Goal: Communication & Community: Participate in discussion

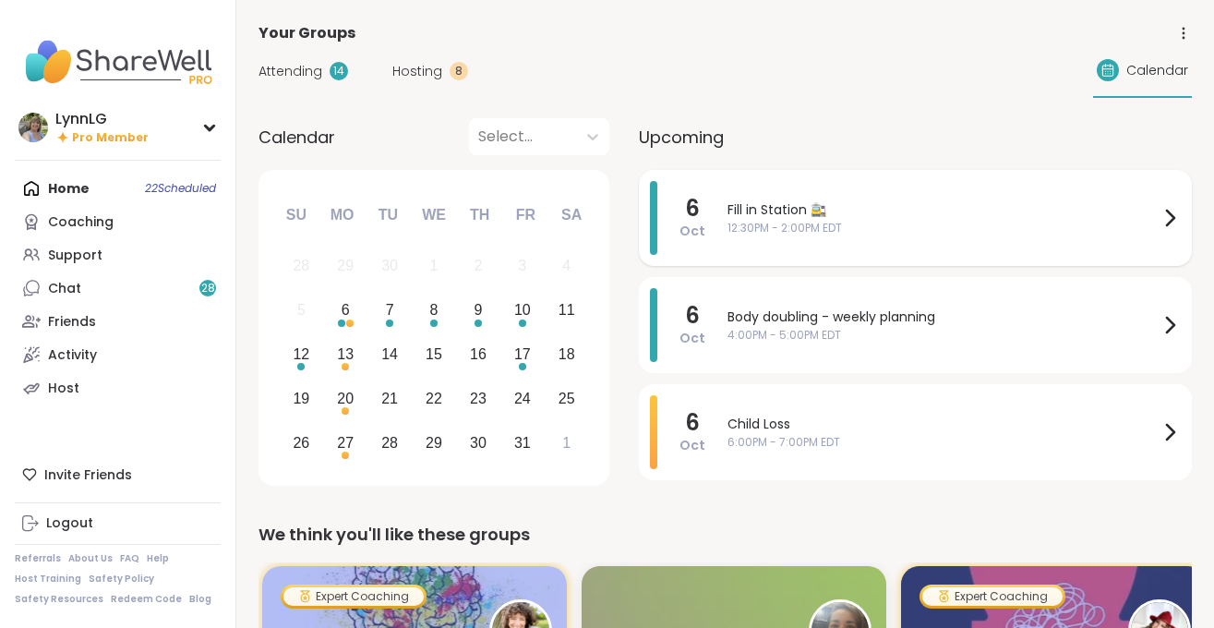
click at [939, 220] on span "12:30PM - 2:00PM EDT" at bounding box center [942, 228] width 431 height 17
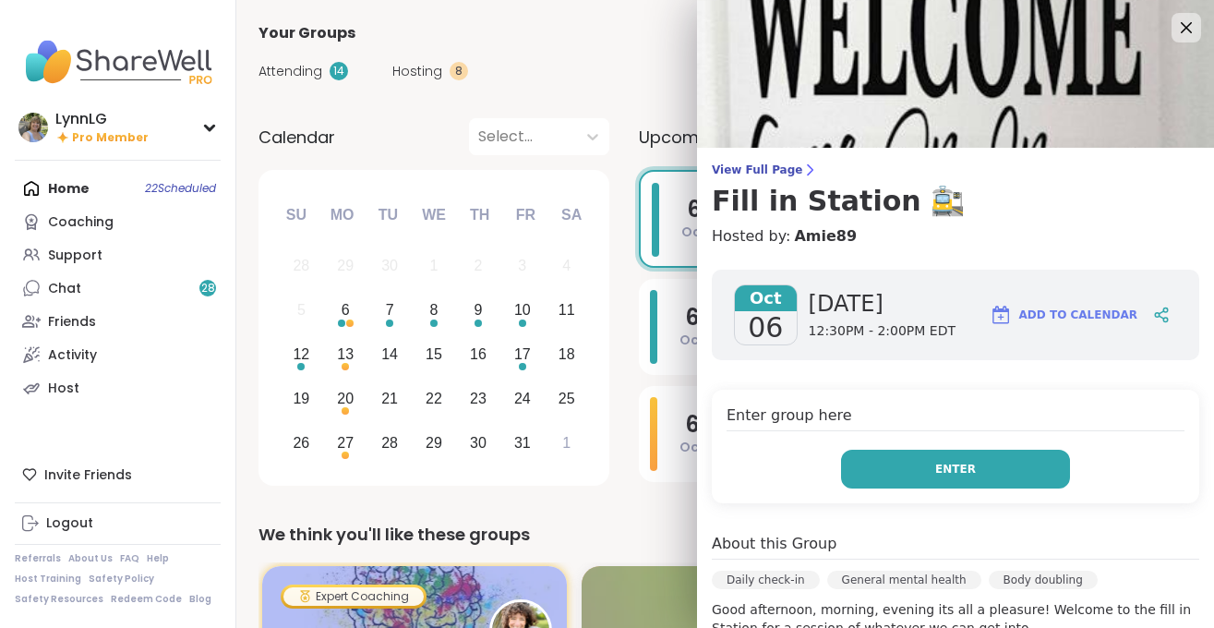
click at [954, 468] on span "Enter" at bounding box center [955, 469] width 41 height 17
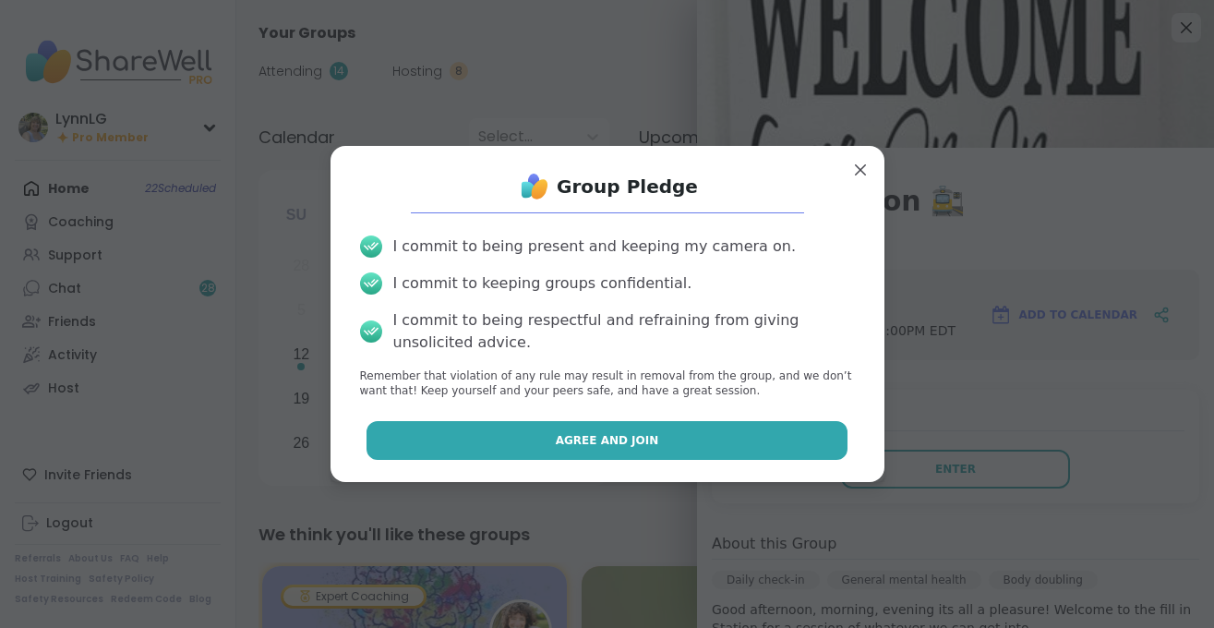
click at [599, 425] on button "Agree and Join" at bounding box center [606, 440] width 481 height 39
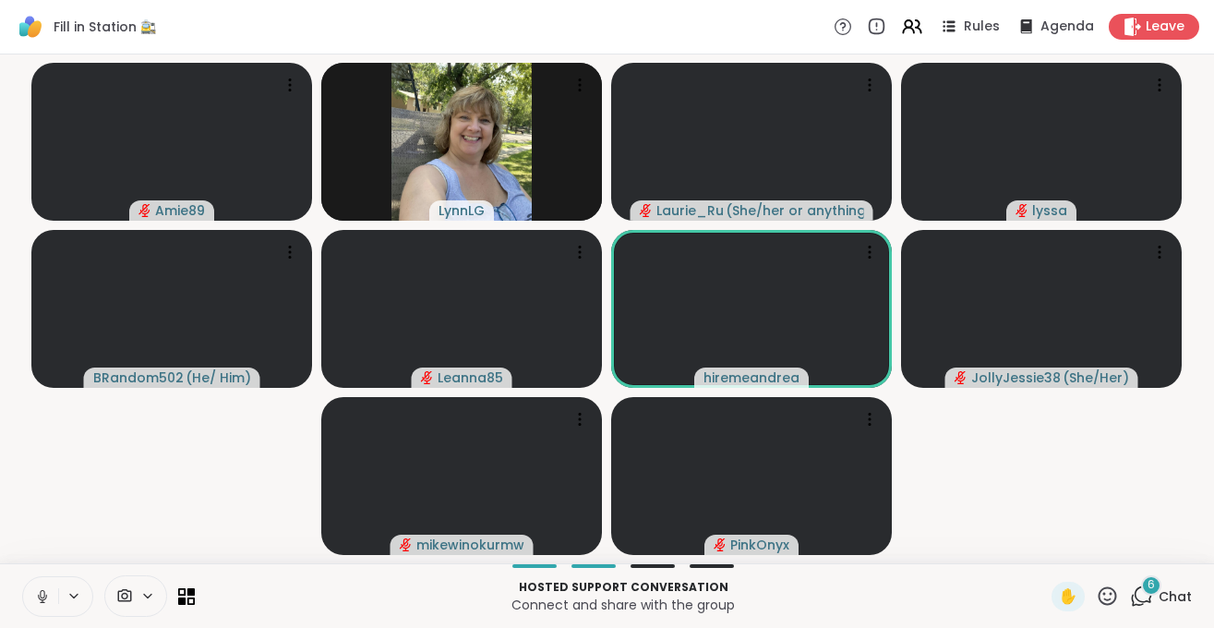
click at [42, 595] on icon at bounding box center [42, 596] width 17 height 17
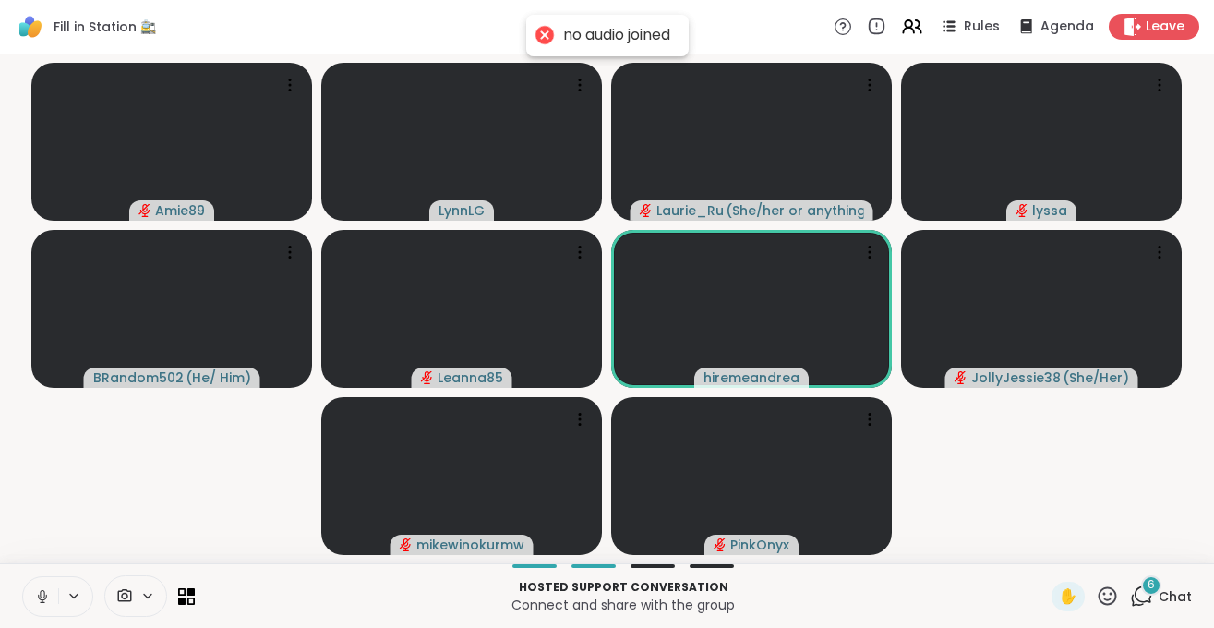
click at [45, 605] on button at bounding box center [40, 596] width 35 height 39
click at [1188, 592] on span "Chat" at bounding box center [1174, 596] width 33 height 18
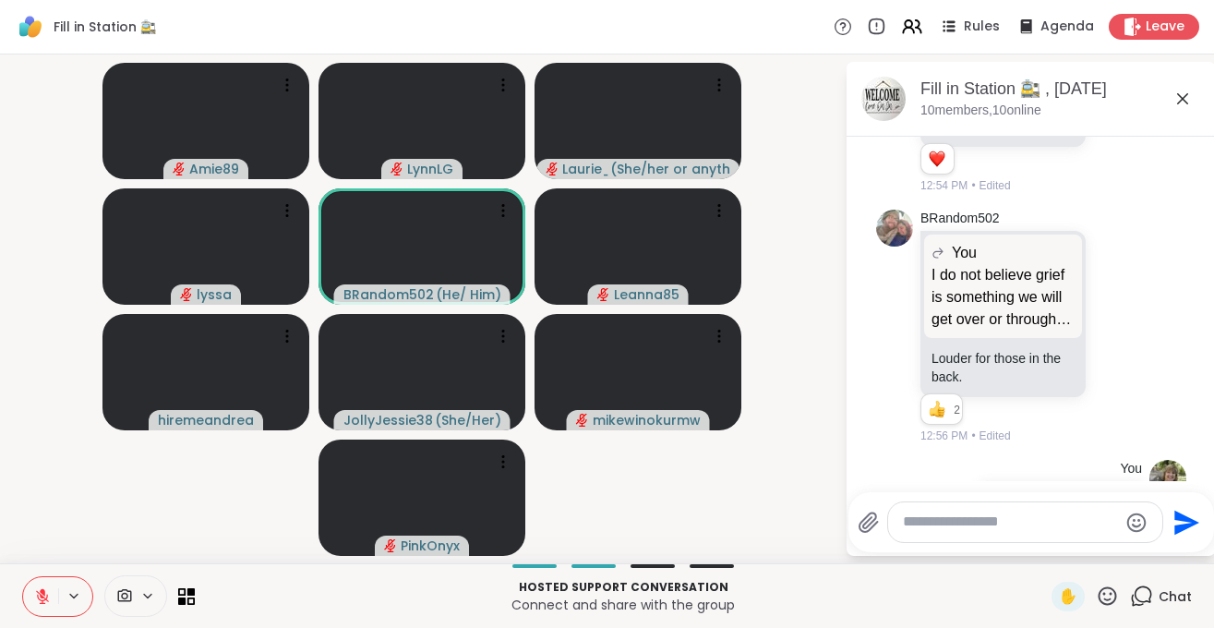
scroll to position [3284, 0]
click at [941, 522] on textarea "Type your message" at bounding box center [1010, 521] width 215 height 19
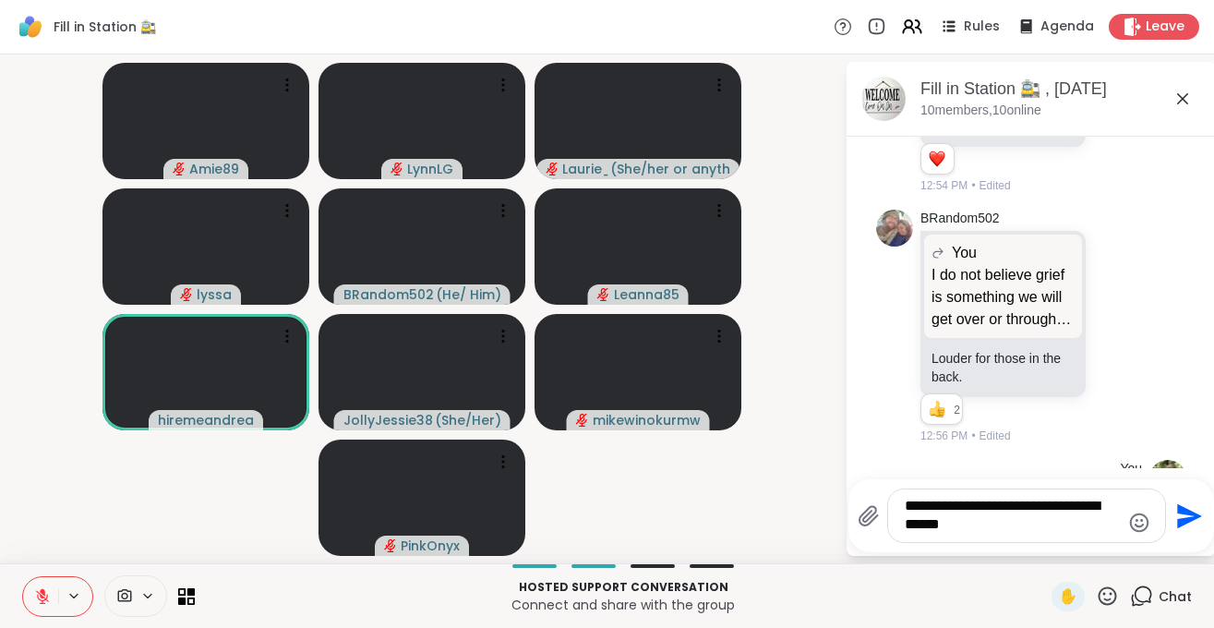
type textarea "**********"
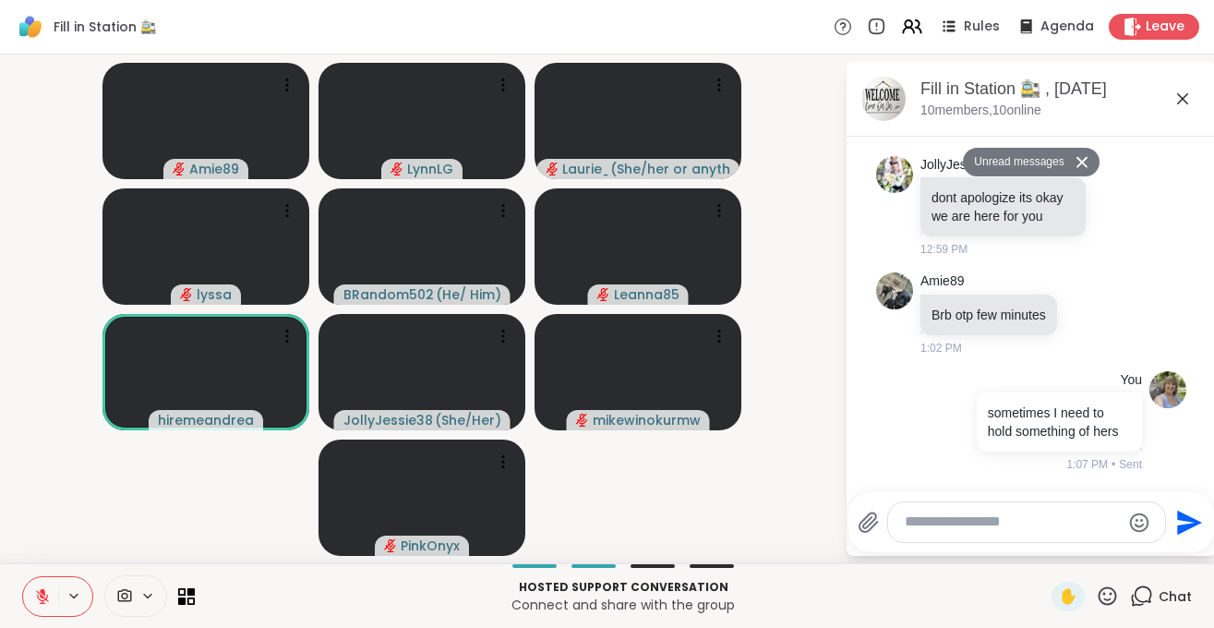
scroll to position [5090, 0]
click at [42, 599] on icon at bounding box center [42, 596] width 17 height 17
click at [47, 598] on icon at bounding box center [42, 596] width 17 height 17
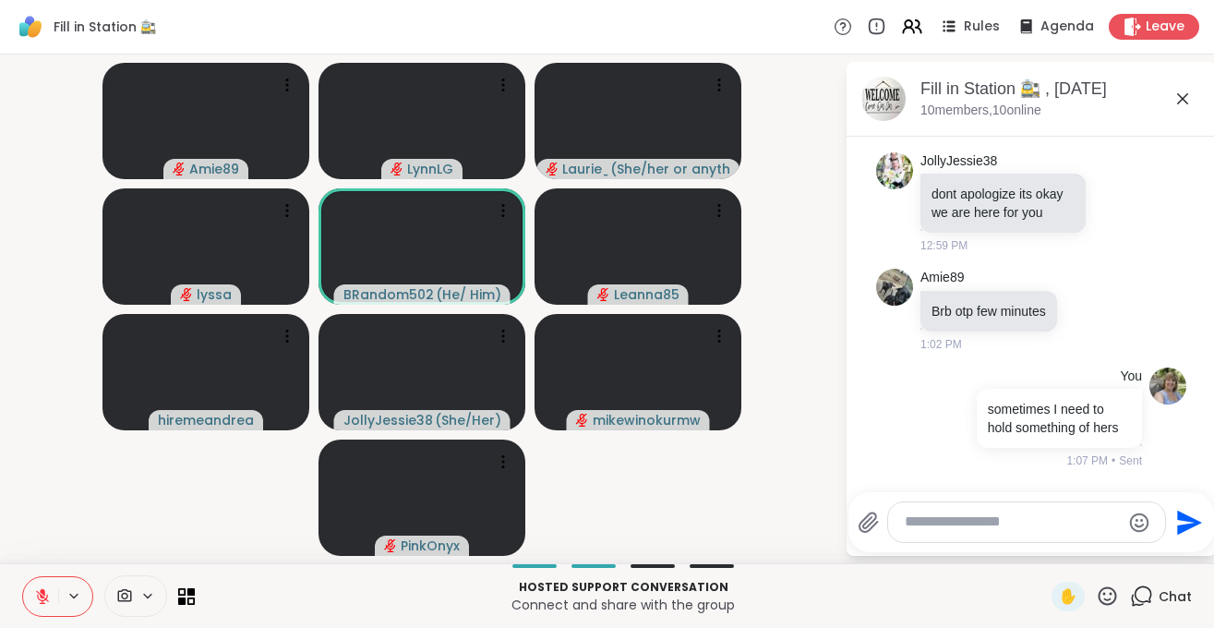
click at [45, 601] on icon at bounding box center [42, 596] width 17 height 17
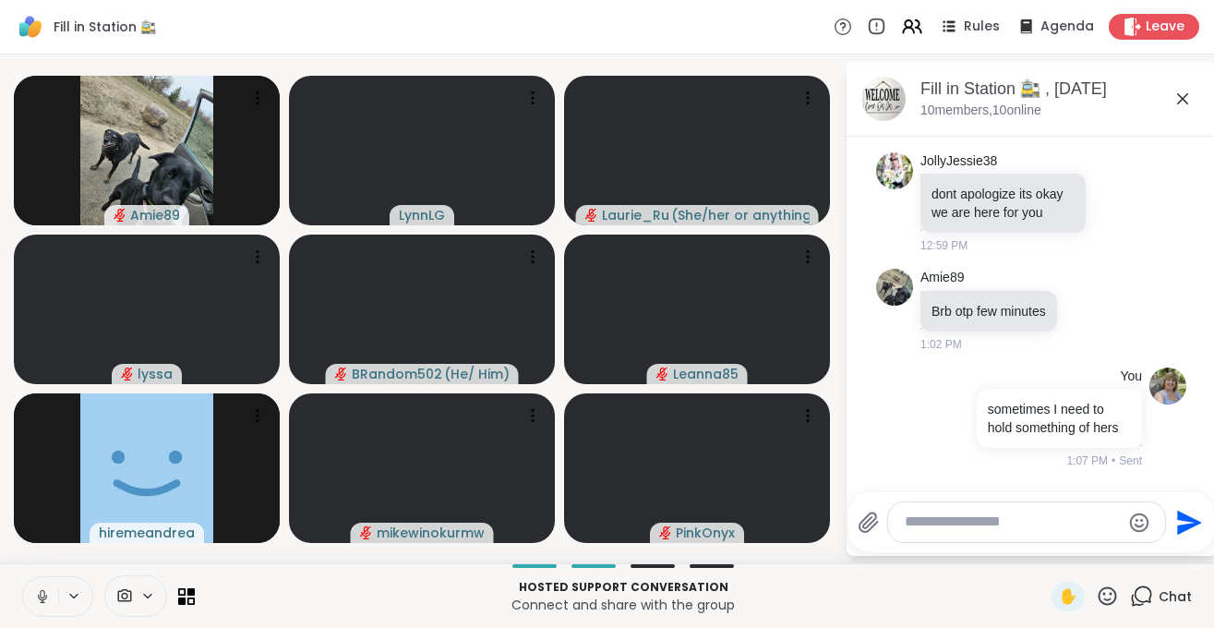
click at [44, 602] on icon at bounding box center [42, 601] width 5 height 1
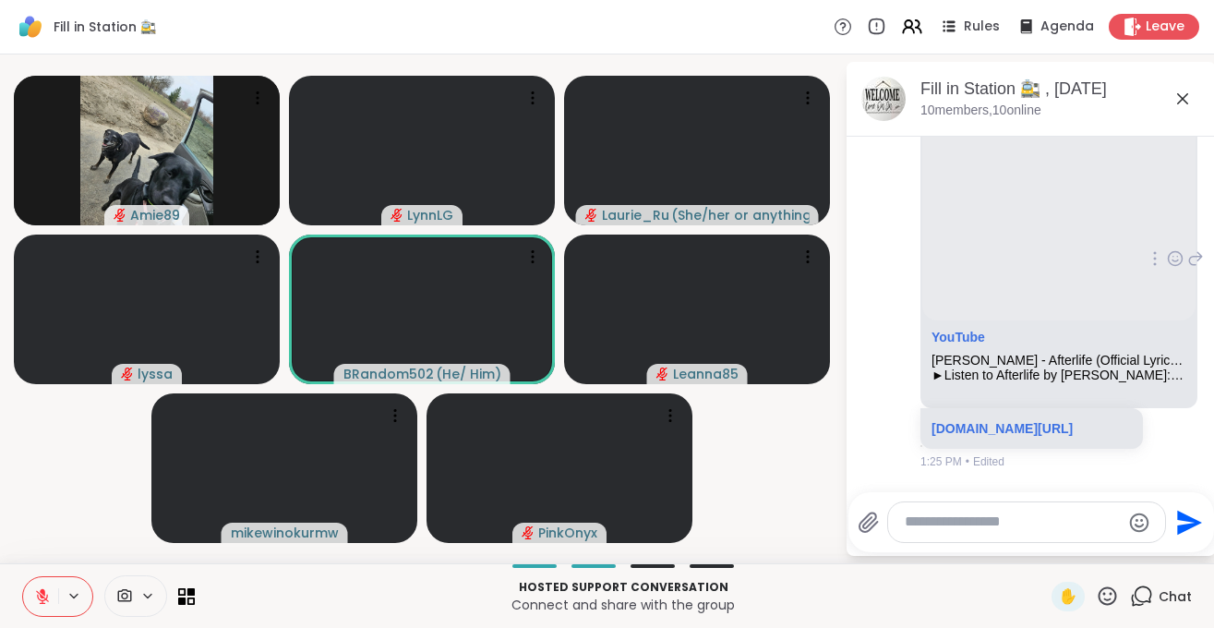
scroll to position [5545, 0]
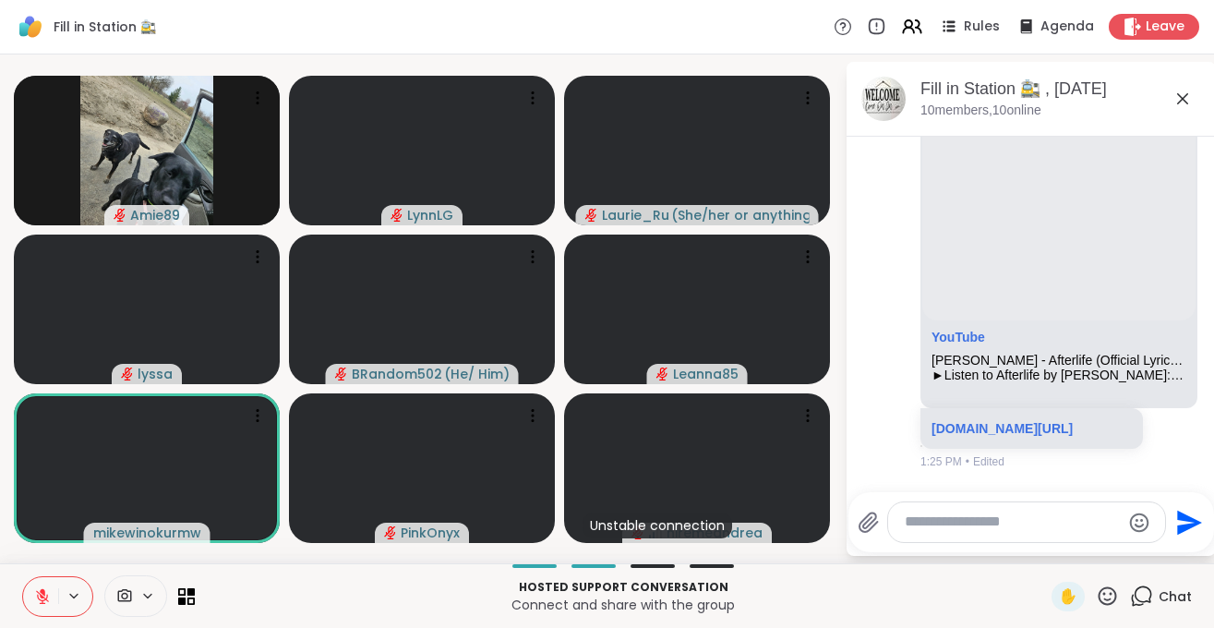
click at [1109, 592] on icon at bounding box center [1106, 595] width 23 height 23
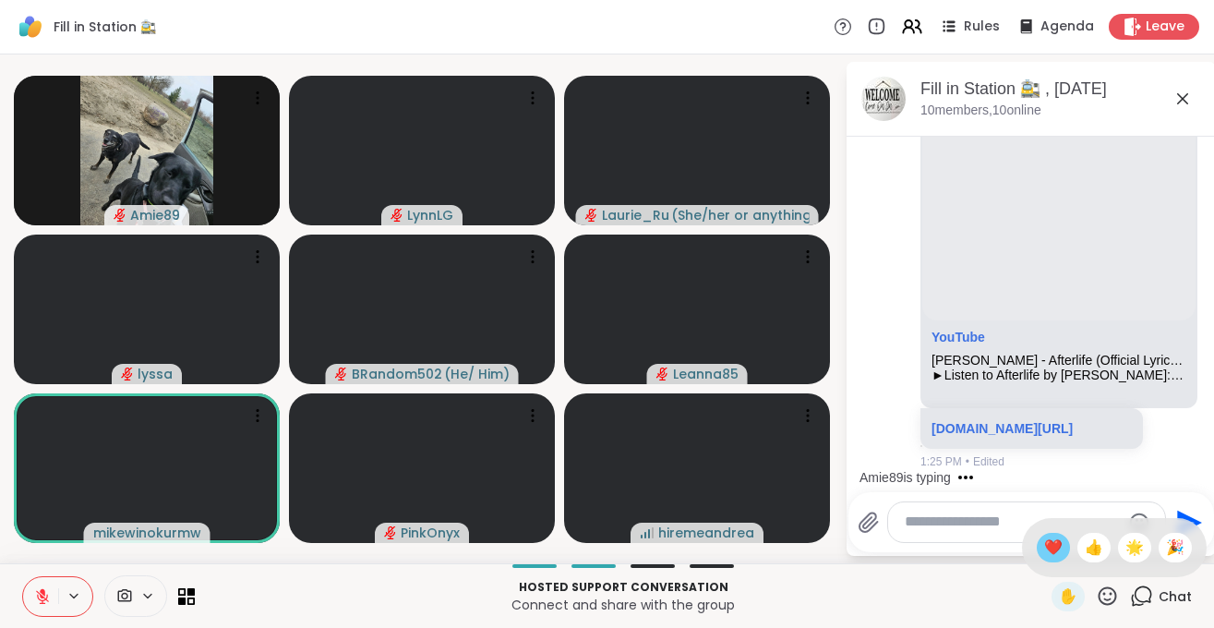
click at [1048, 547] on span "❤️" at bounding box center [1053, 547] width 18 height 22
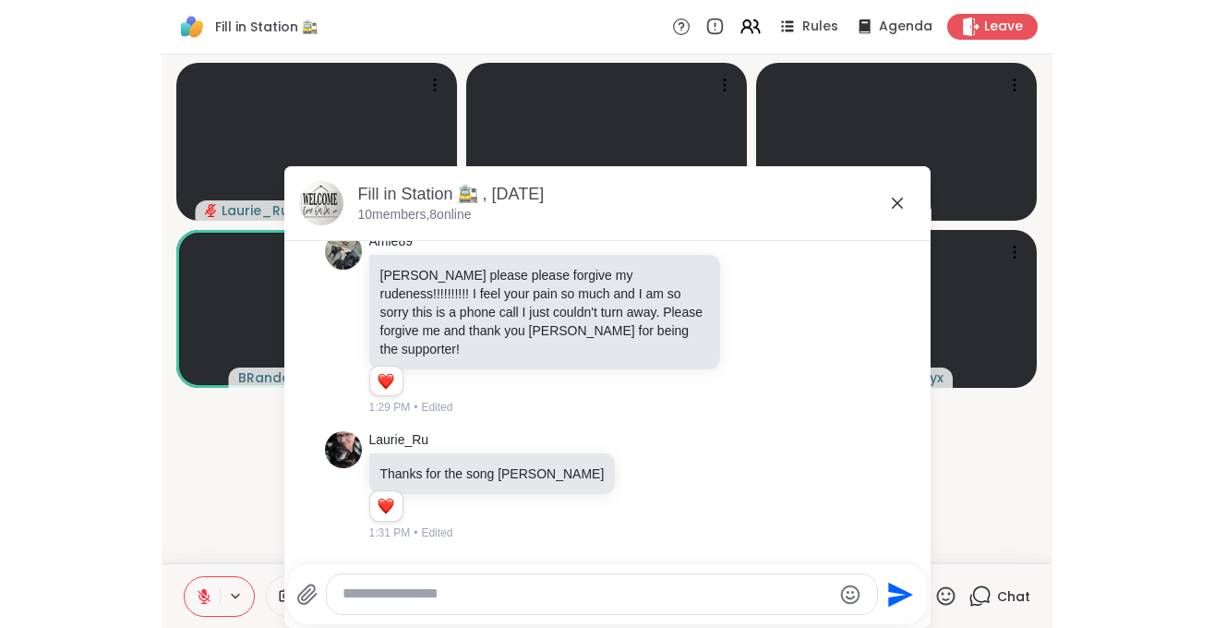
scroll to position [4, 0]
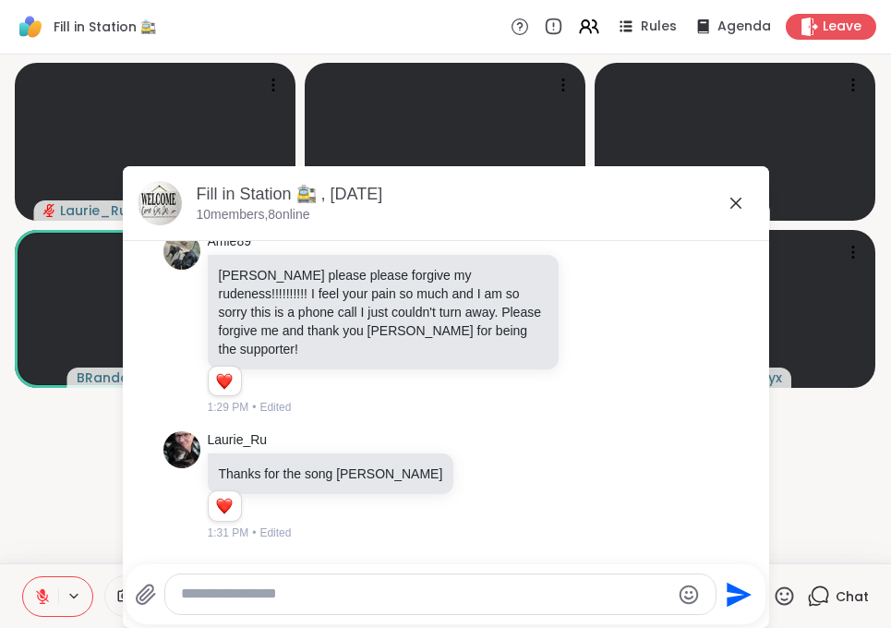
click at [729, 197] on icon at bounding box center [735, 203] width 22 height 22
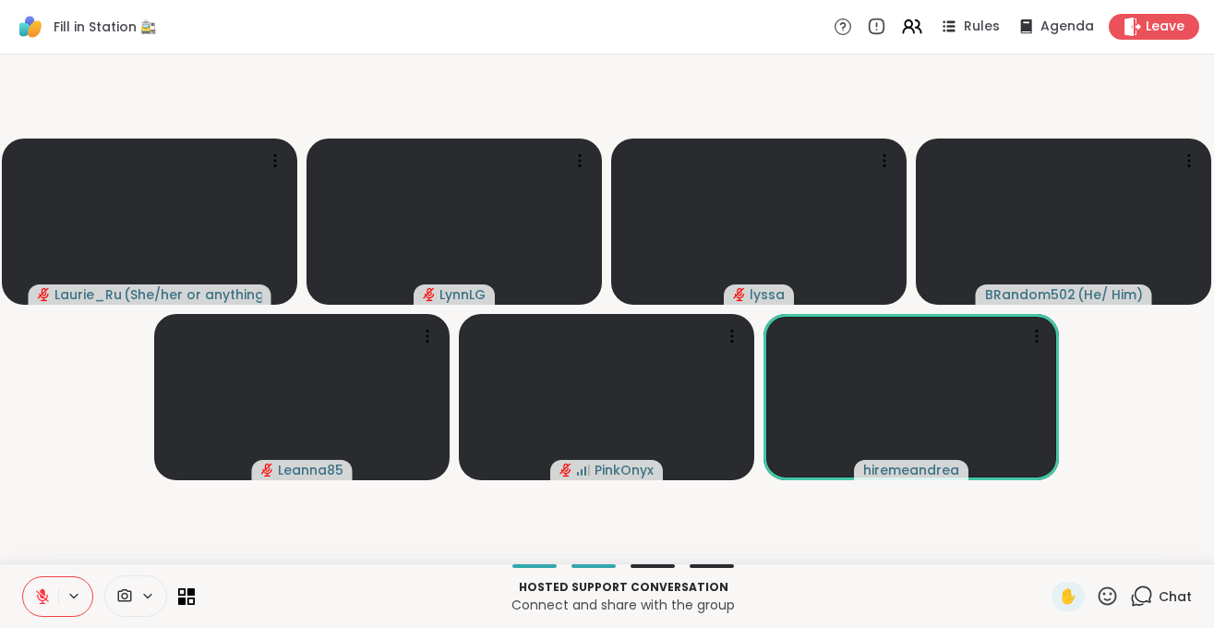
click at [1178, 597] on span "Chat" at bounding box center [1174, 596] width 33 height 18
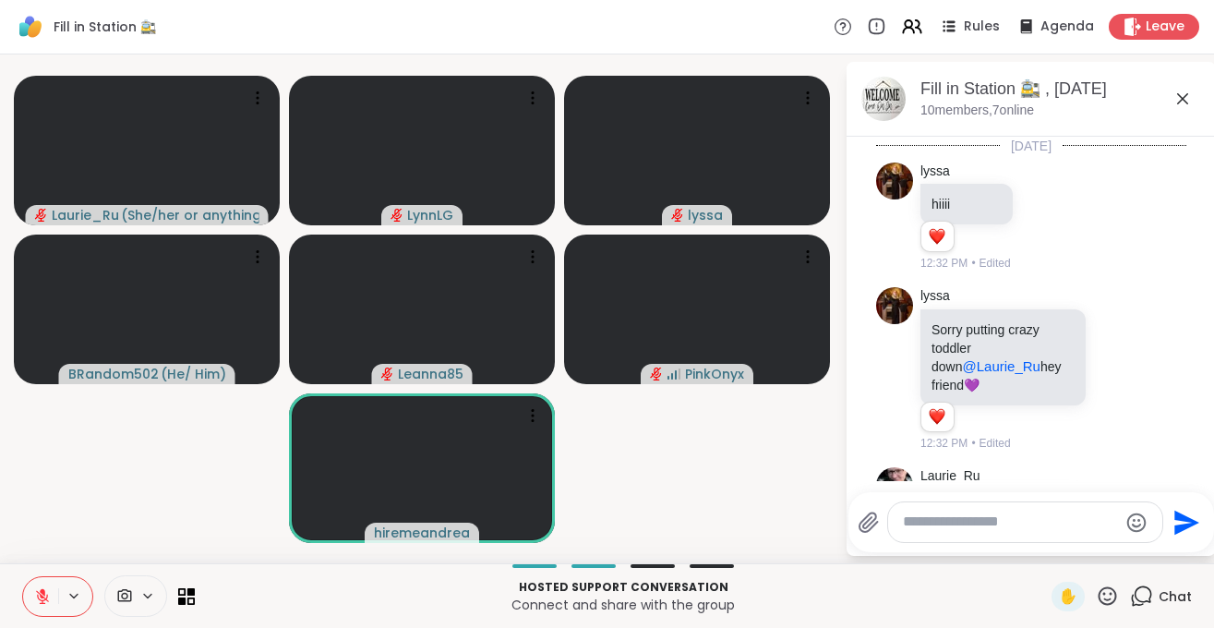
scroll to position [5961, 0]
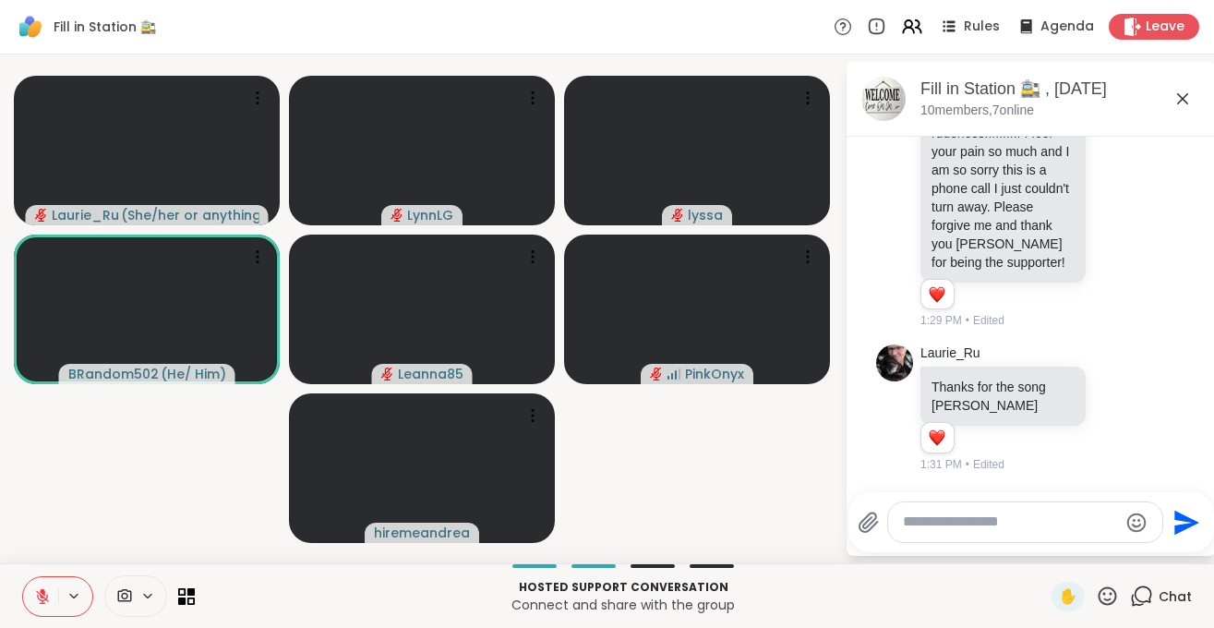
click at [998, 528] on textarea "Type your message" at bounding box center [1010, 521] width 215 height 19
type textarea "*"
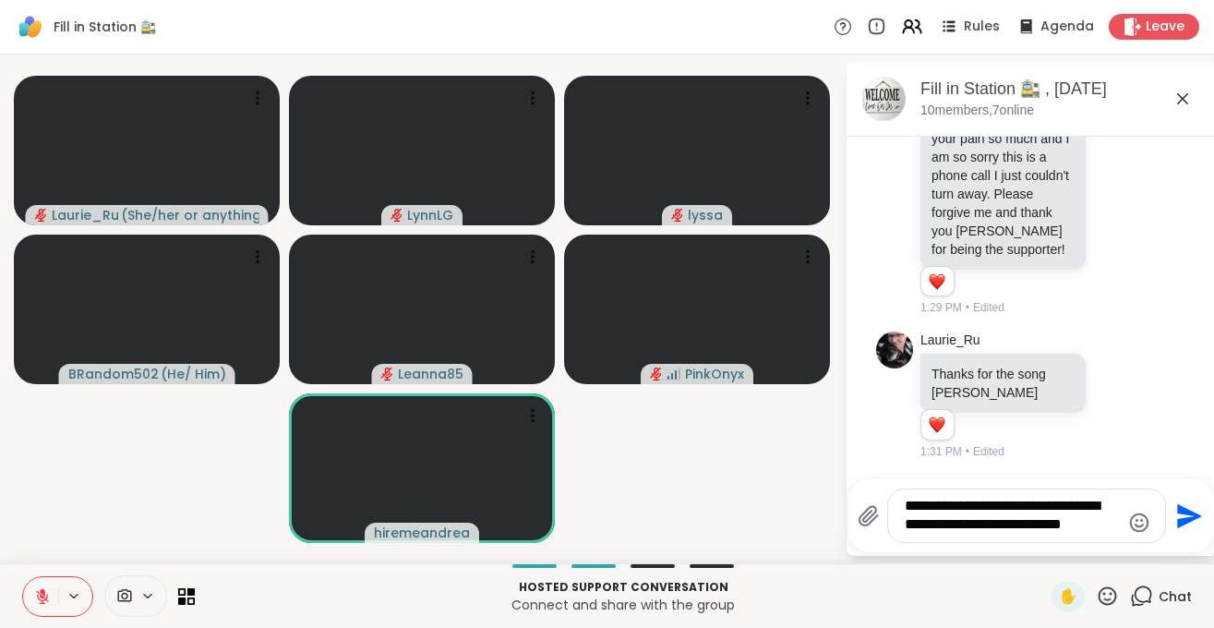
type textarea "**********"
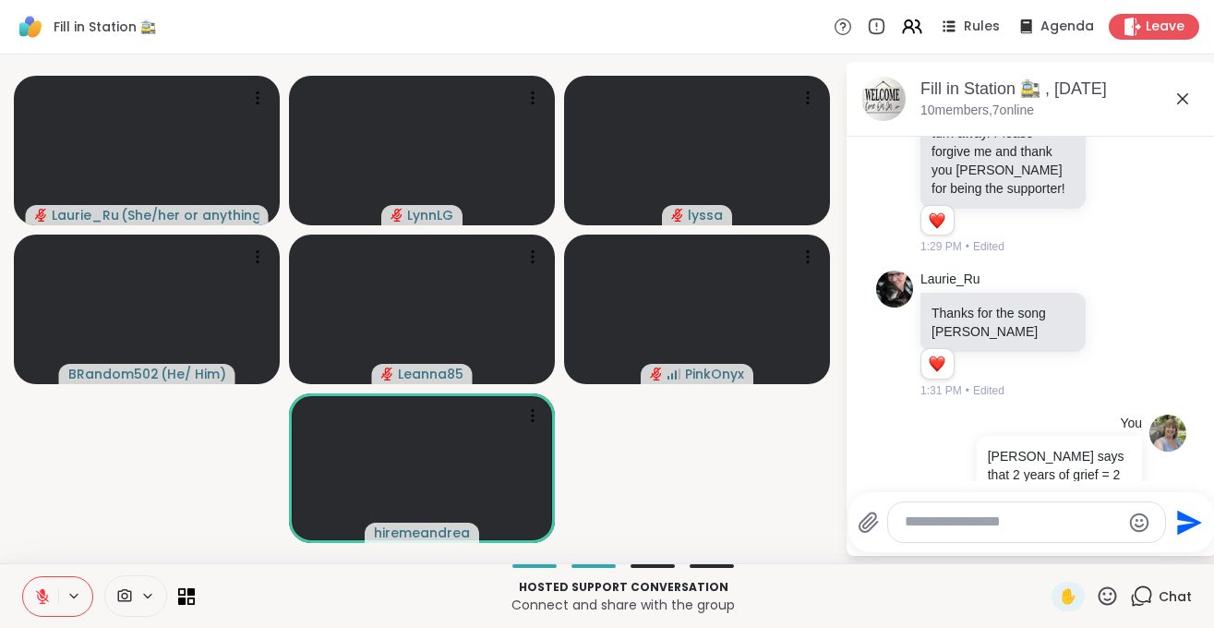
scroll to position [6096, 0]
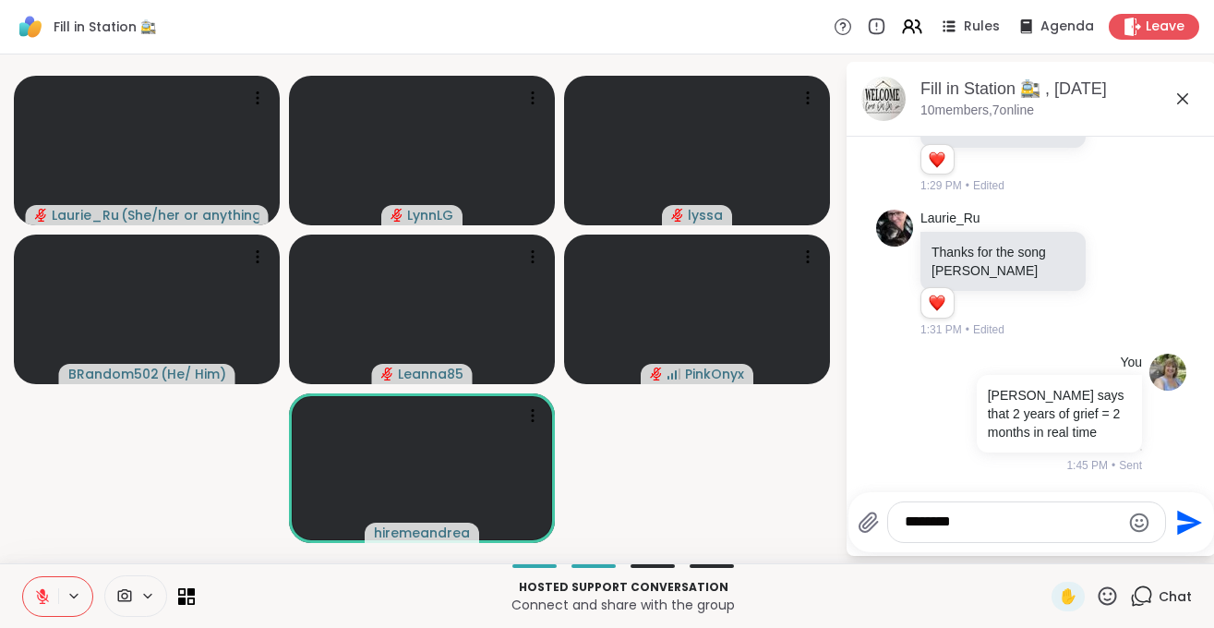
type textarea "*******"
click at [39, 588] on icon at bounding box center [42, 596] width 17 height 17
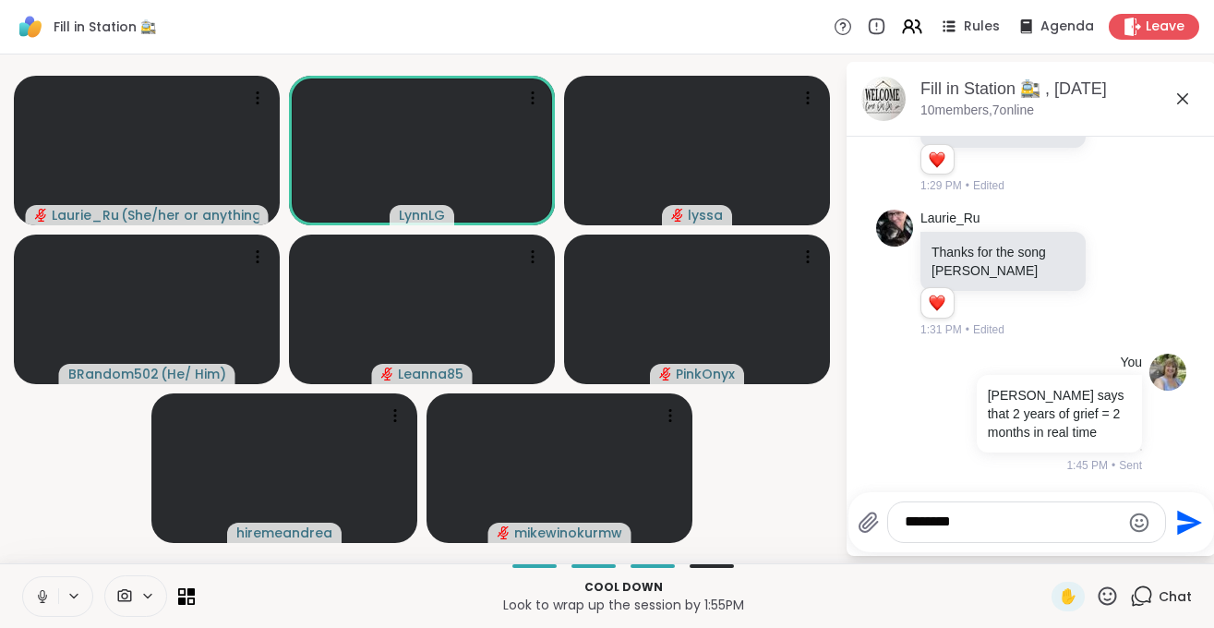
scroll to position [6250, 0]
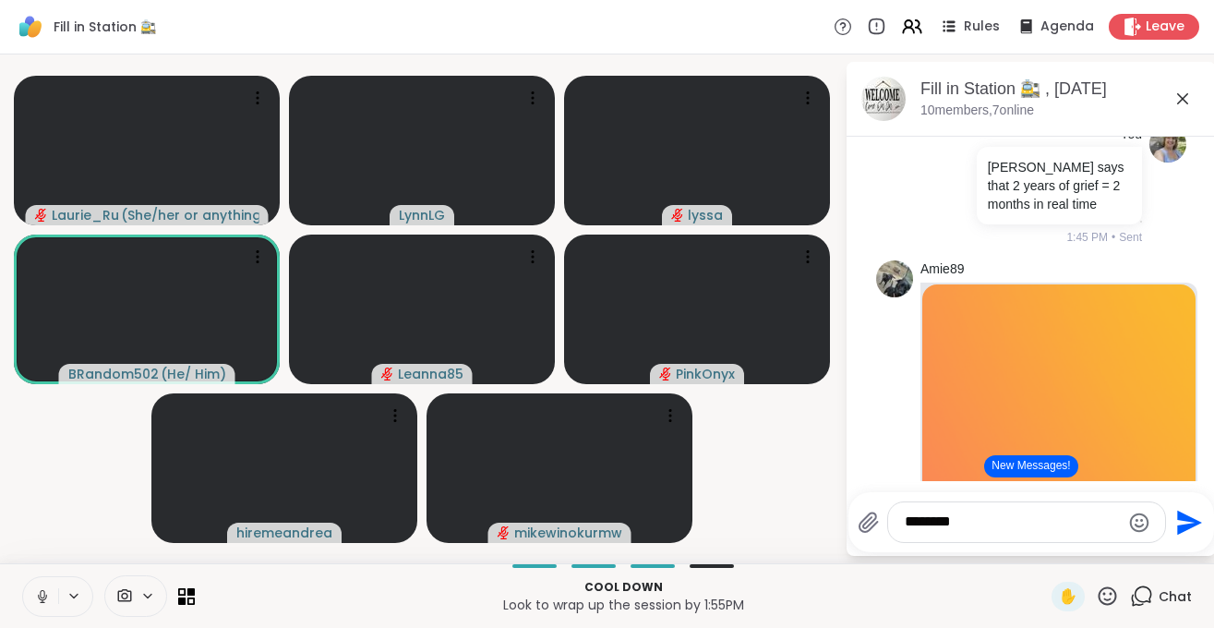
click at [42, 601] on icon at bounding box center [42, 601] width 1 height 4
click at [42, 600] on icon at bounding box center [42, 596] width 13 height 13
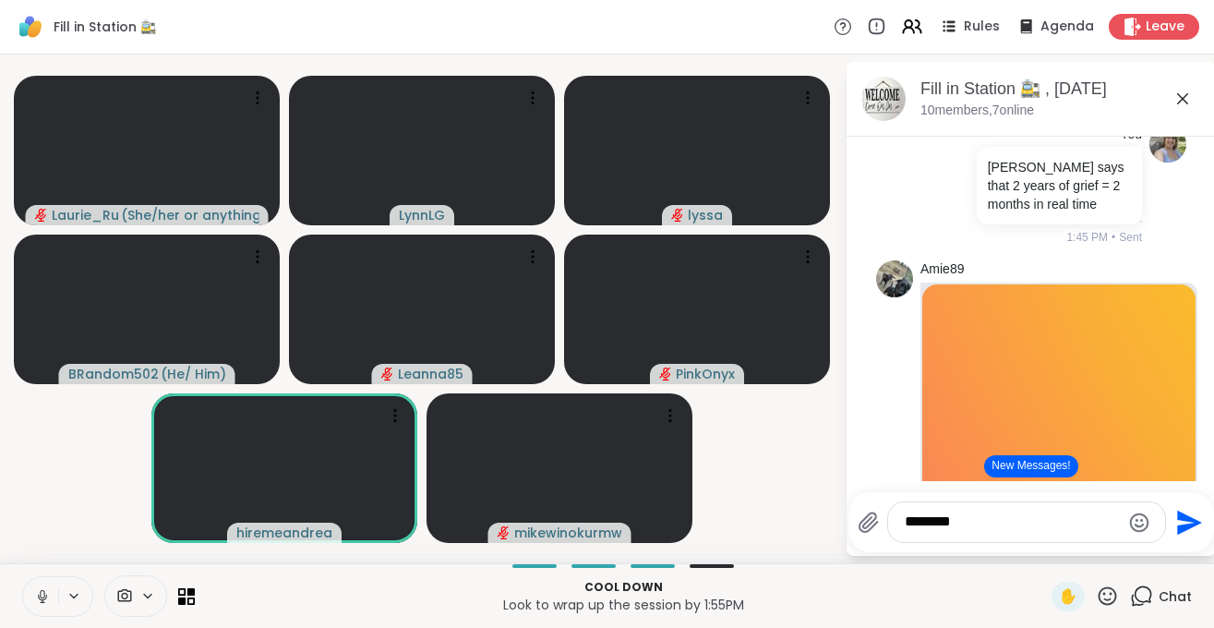
click at [44, 593] on icon at bounding box center [42, 594] width 5 height 8
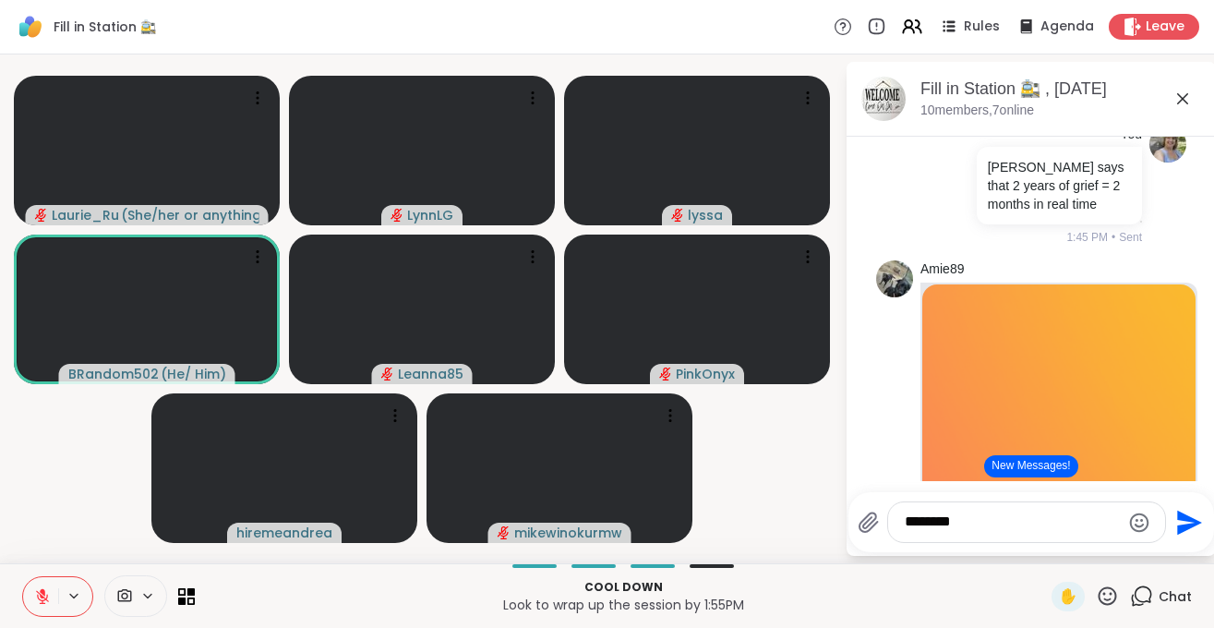
click at [47, 598] on icon at bounding box center [42, 596] width 13 height 13
click at [47, 598] on icon at bounding box center [42, 596] width 17 height 17
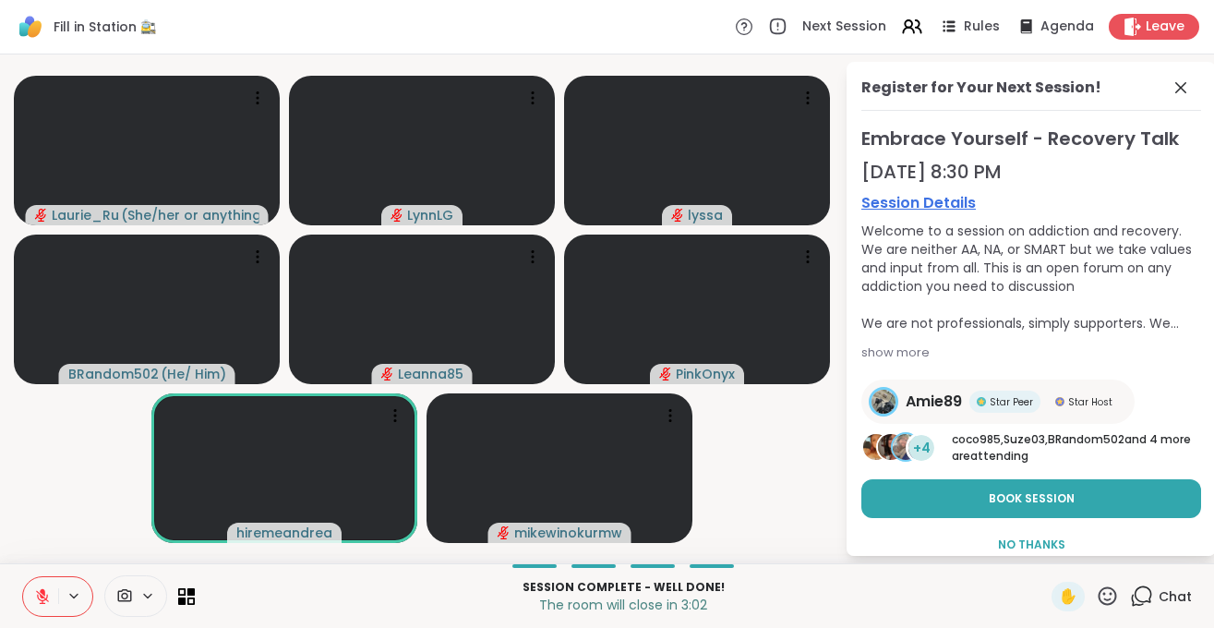
scroll to position [9, 0]
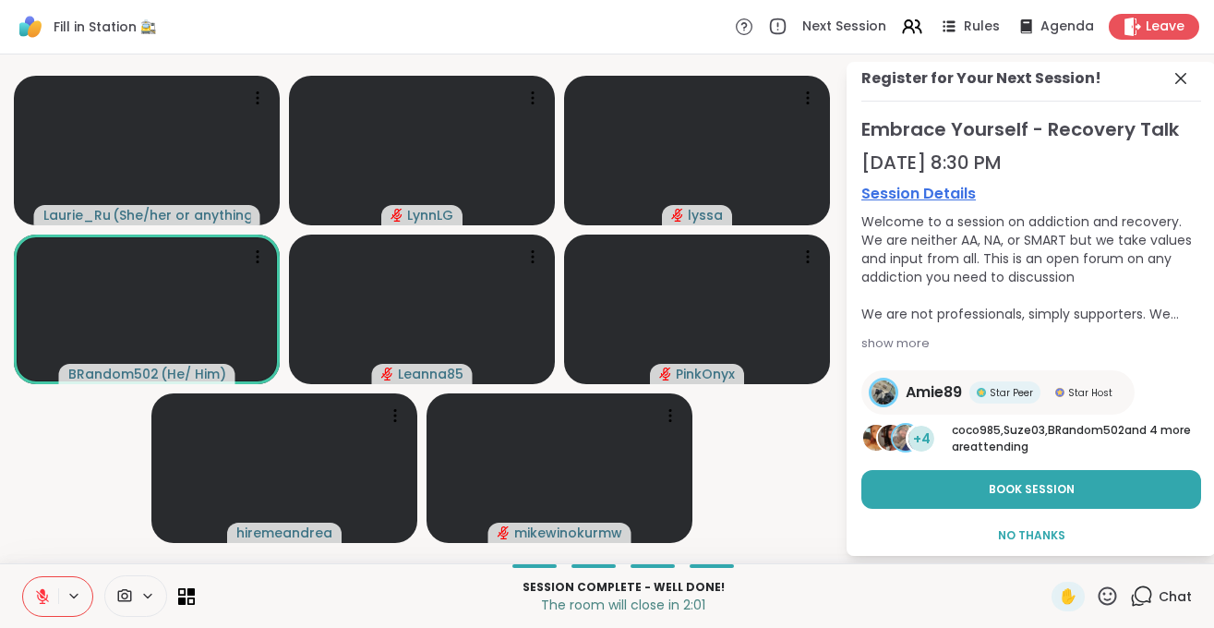
click at [1184, 593] on span "Chat" at bounding box center [1174, 596] width 33 height 18
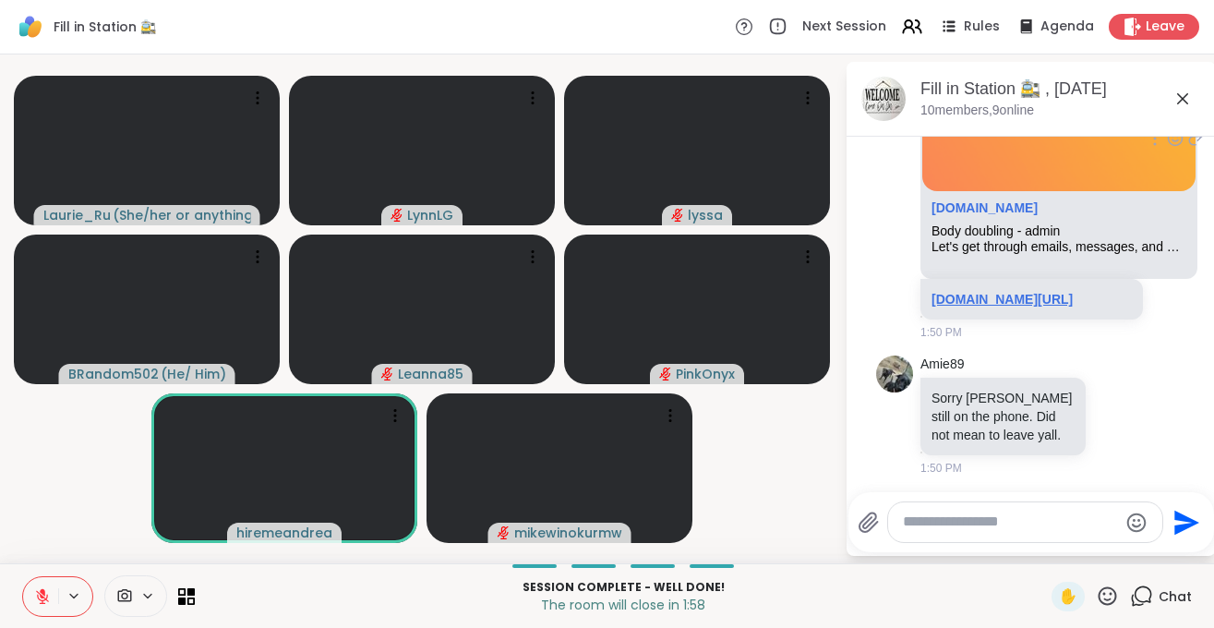
scroll to position [6572, 0]
click at [977, 307] on link "sharewellnow.com/session/2fedcbd5-79d5-4ad0-a06e-6b787d3c46f5" at bounding box center [1001, 300] width 141 height 15
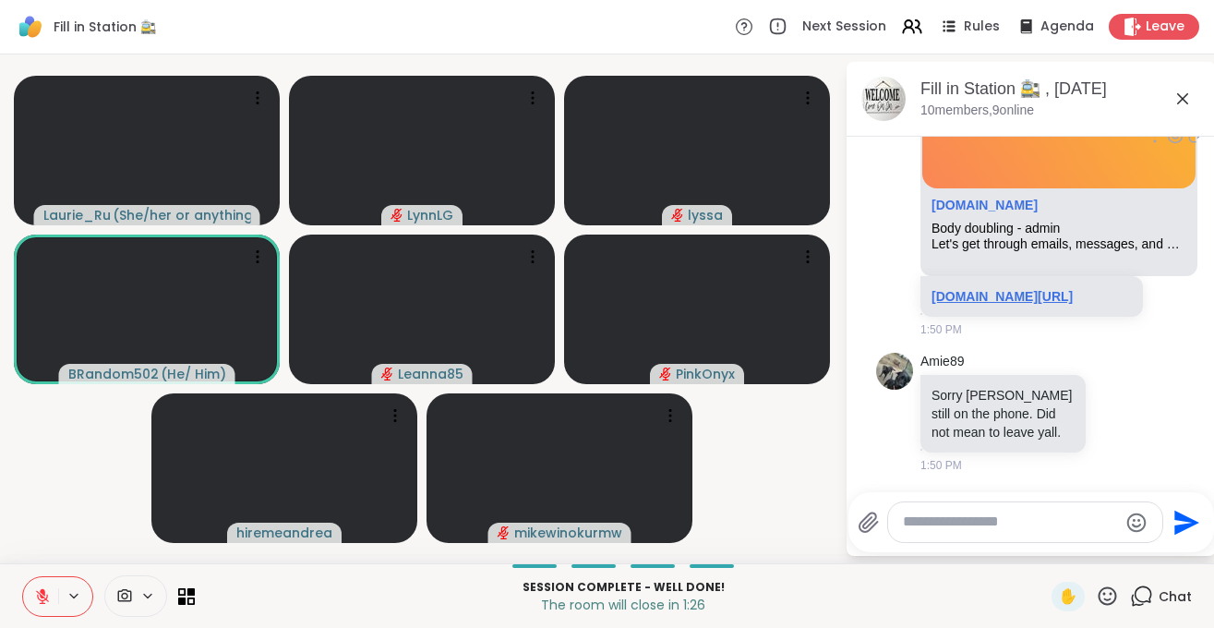
scroll to position [6686, 0]
click at [996, 289] on link "sharewellnow.com/session/2fedcbd5-79d5-4ad0-a06e-6b787d3c46f5" at bounding box center [1001, 296] width 141 height 15
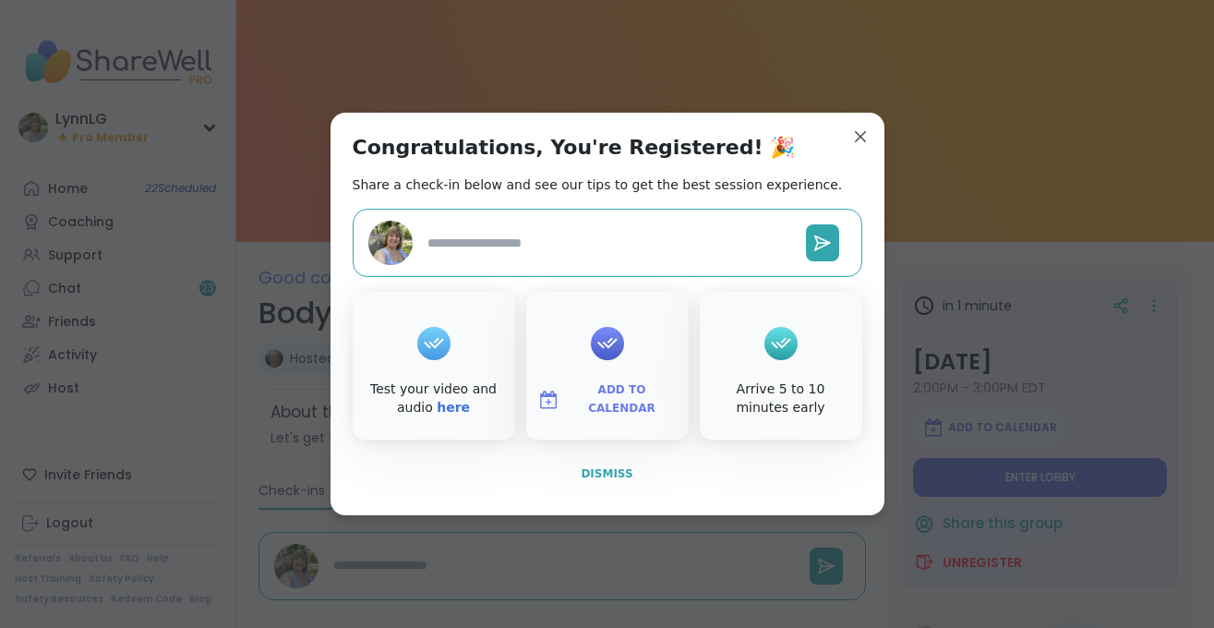
click at [604, 467] on span "Dismiss" at bounding box center [606, 473] width 52 height 13
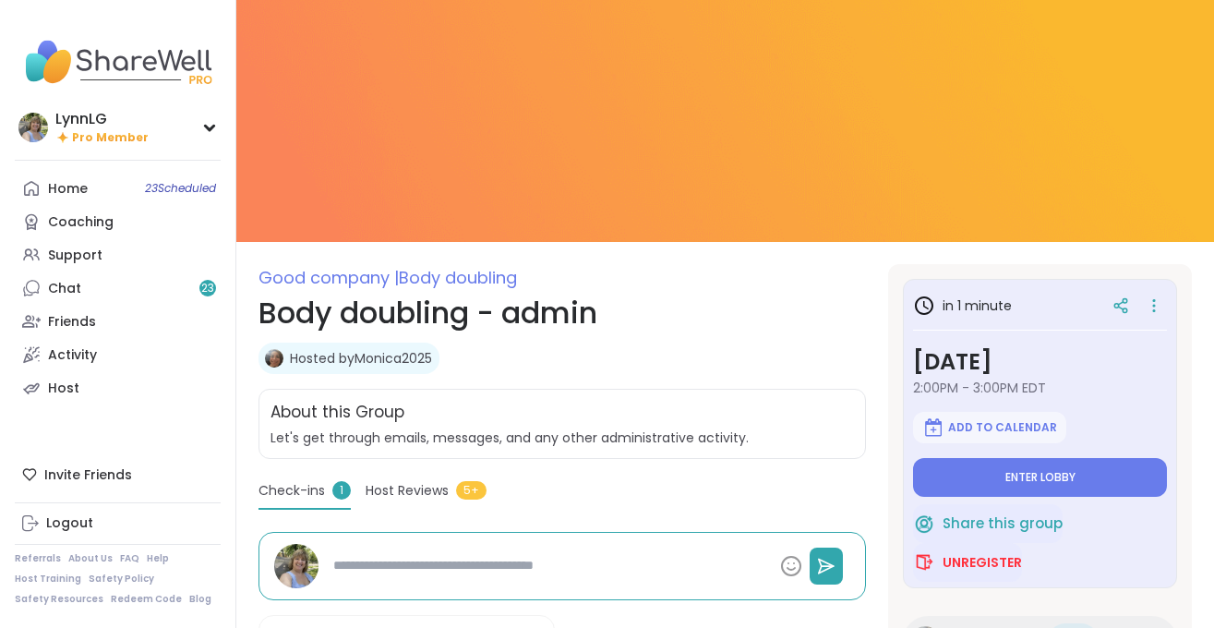
type textarea "*"
click at [1016, 468] on button "Enter lobby" at bounding box center [1040, 477] width 254 height 39
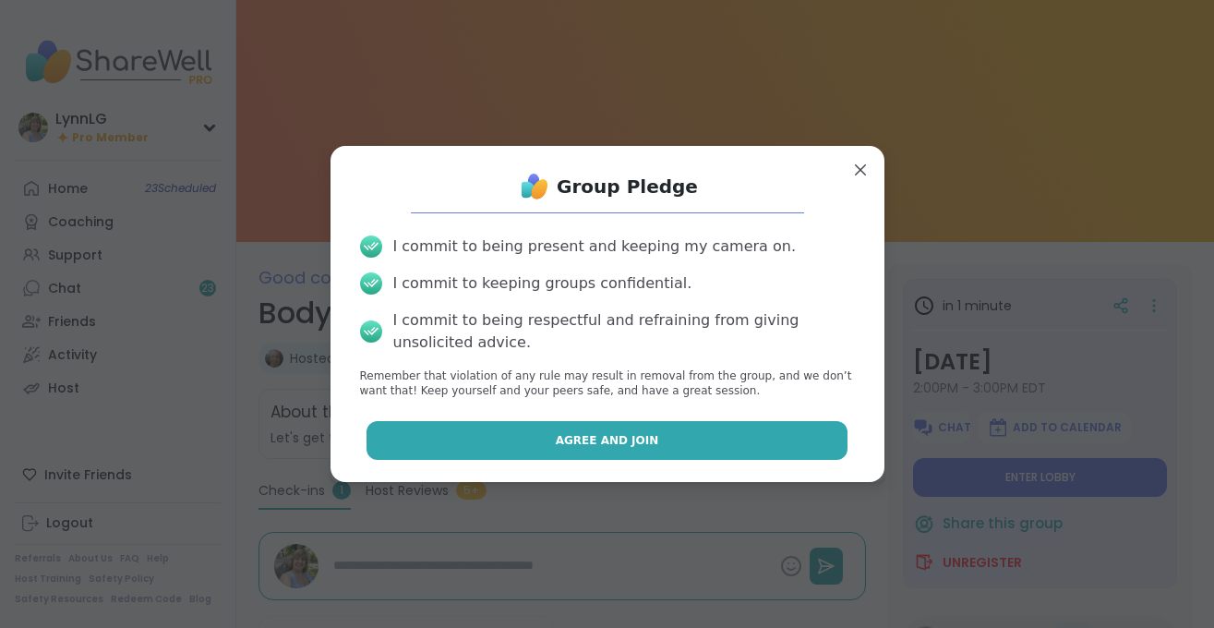
click at [568, 433] on span "Agree and Join" at bounding box center [607, 440] width 103 height 17
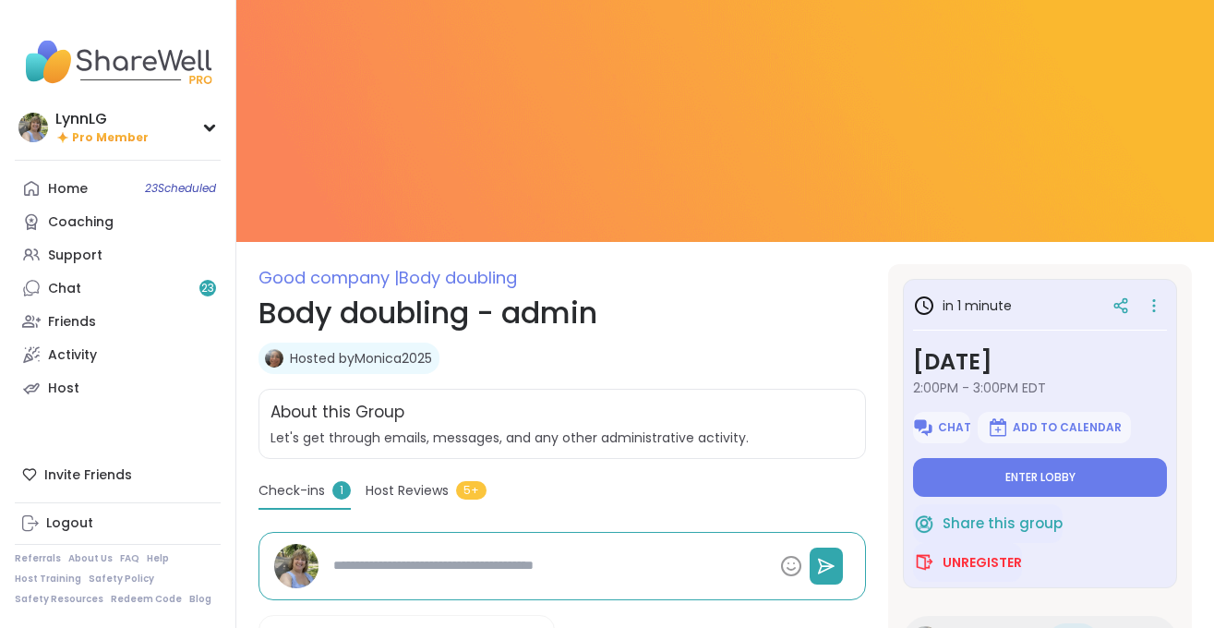
type textarea "*"
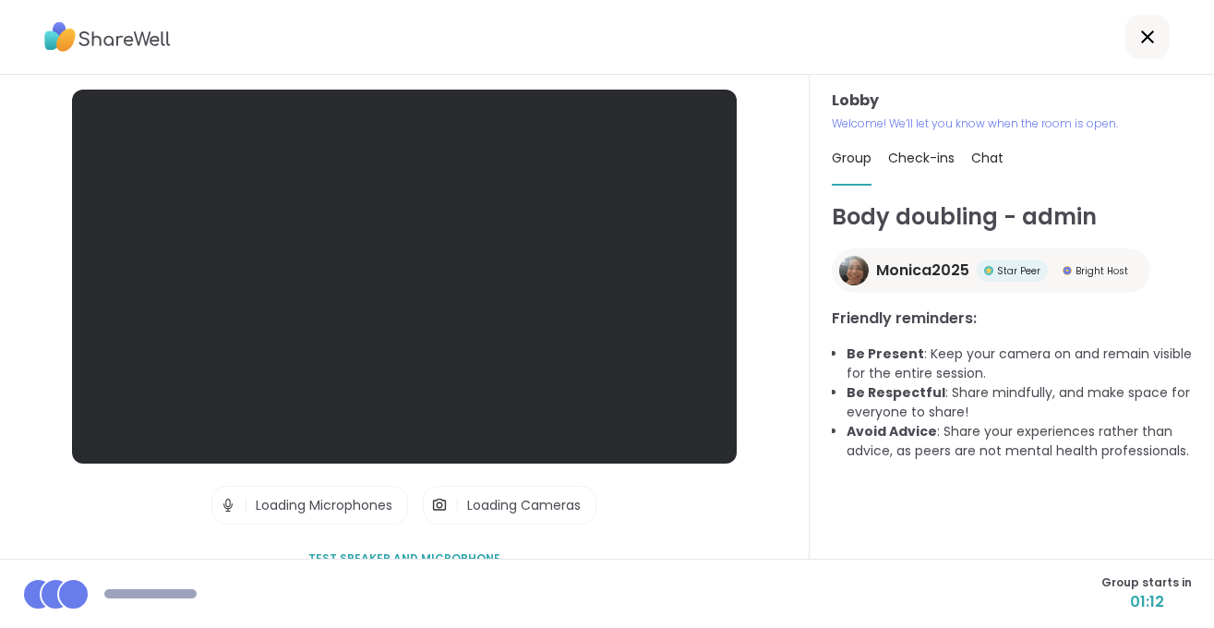
click at [1153, 36] on icon at bounding box center [1147, 37] width 22 height 22
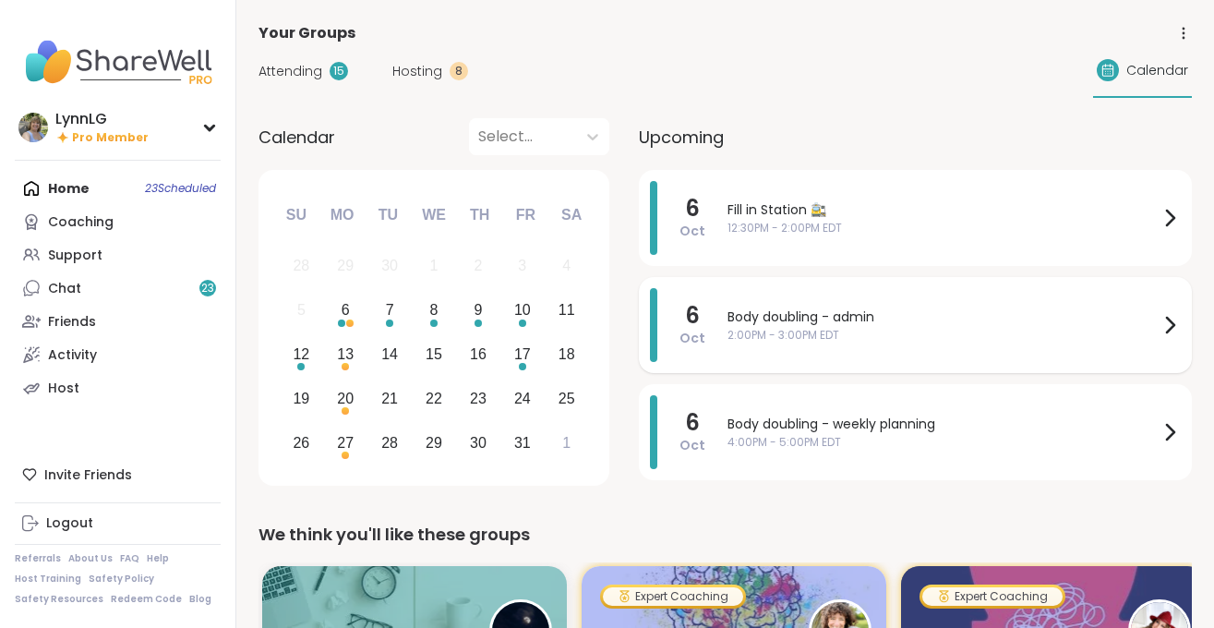
click at [923, 326] on span "Body doubling - admin" at bounding box center [942, 316] width 431 height 19
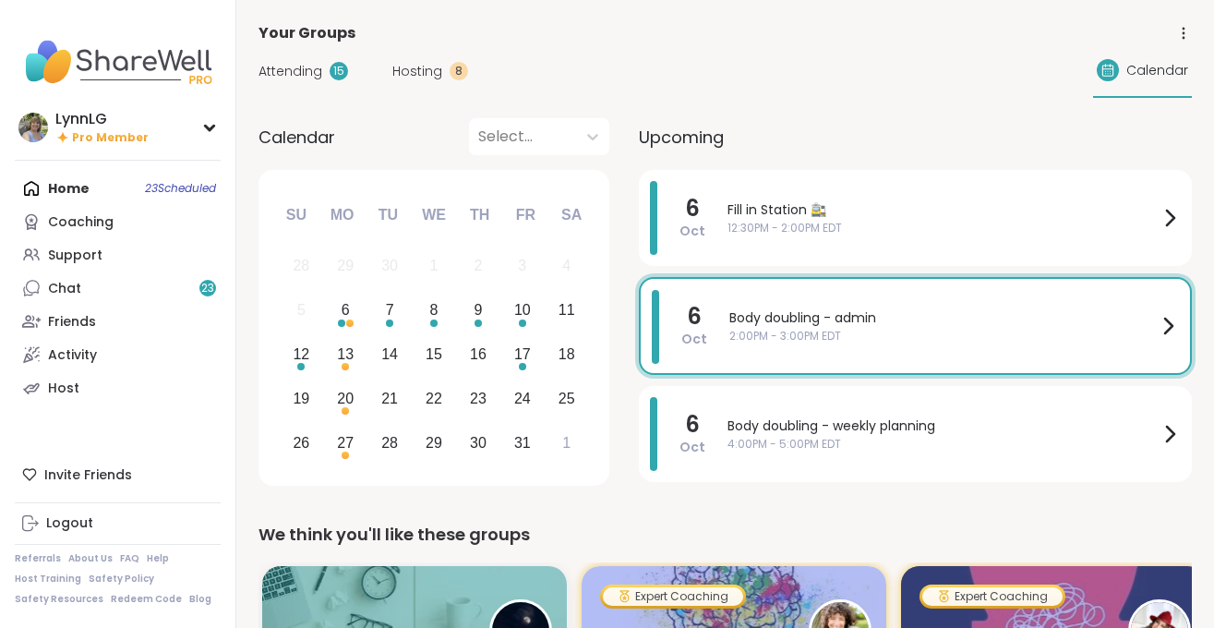
click at [553, 74] on div "Attending 15 Hosting 8 Calendar" at bounding box center [724, 71] width 933 height 54
click at [66, 250] on div "Support" at bounding box center [75, 255] width 54 height 18
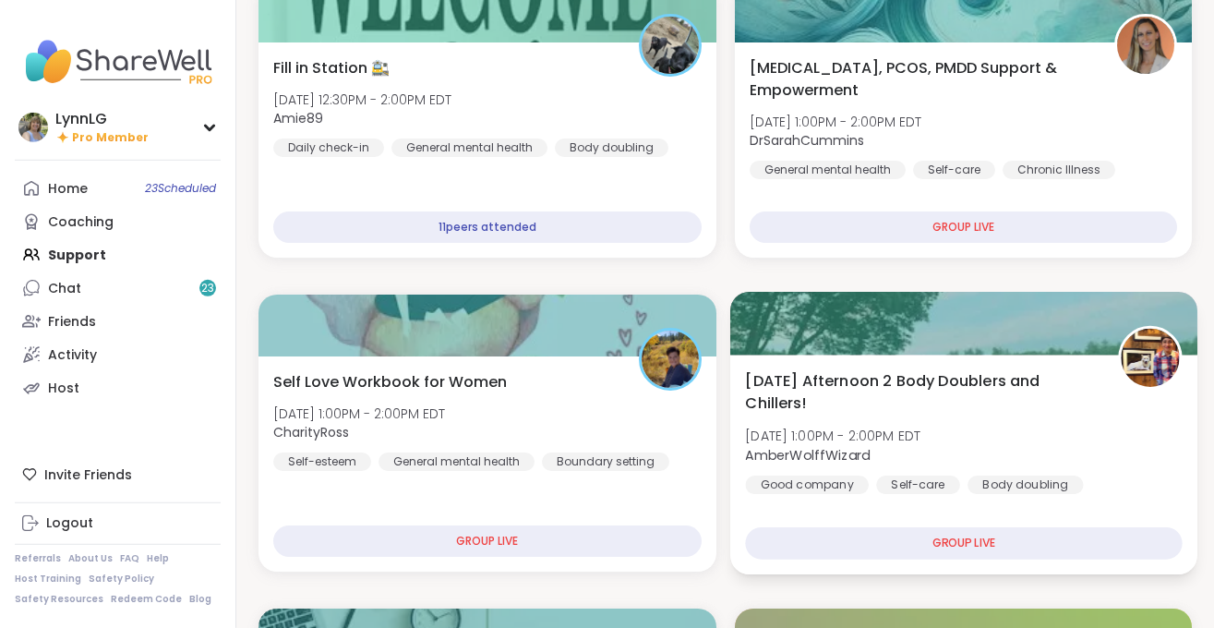
scroll to position [281, 0]
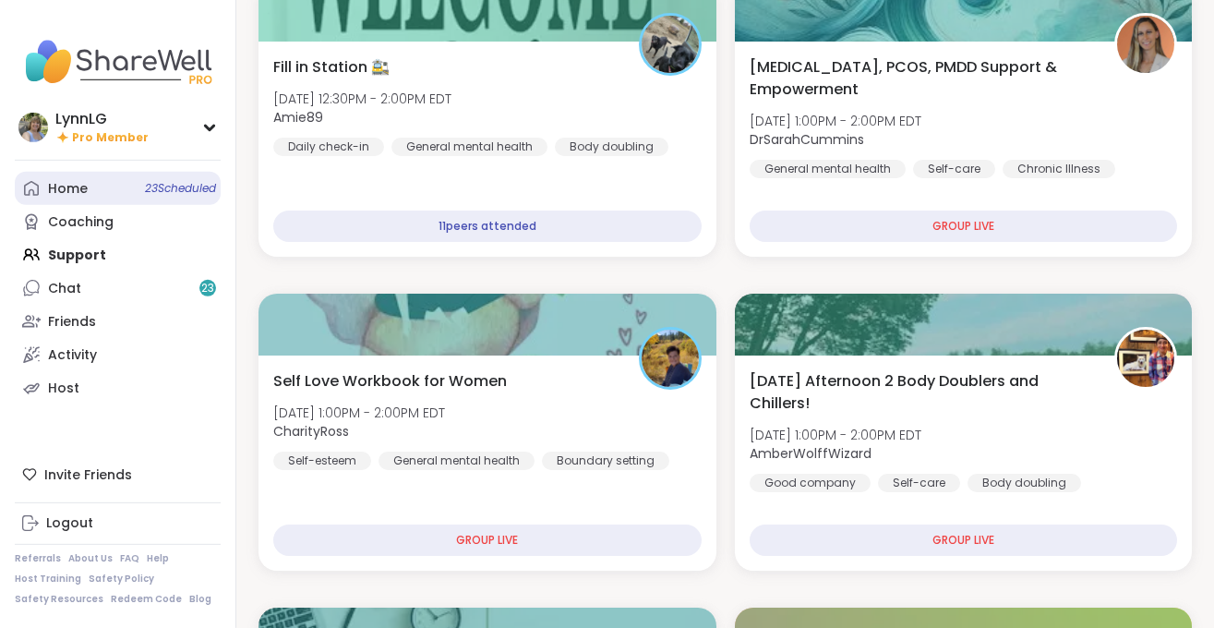
click at [154, 182] on span "23 Scheduled" at bounding box center [180, 188] width 71 height 15
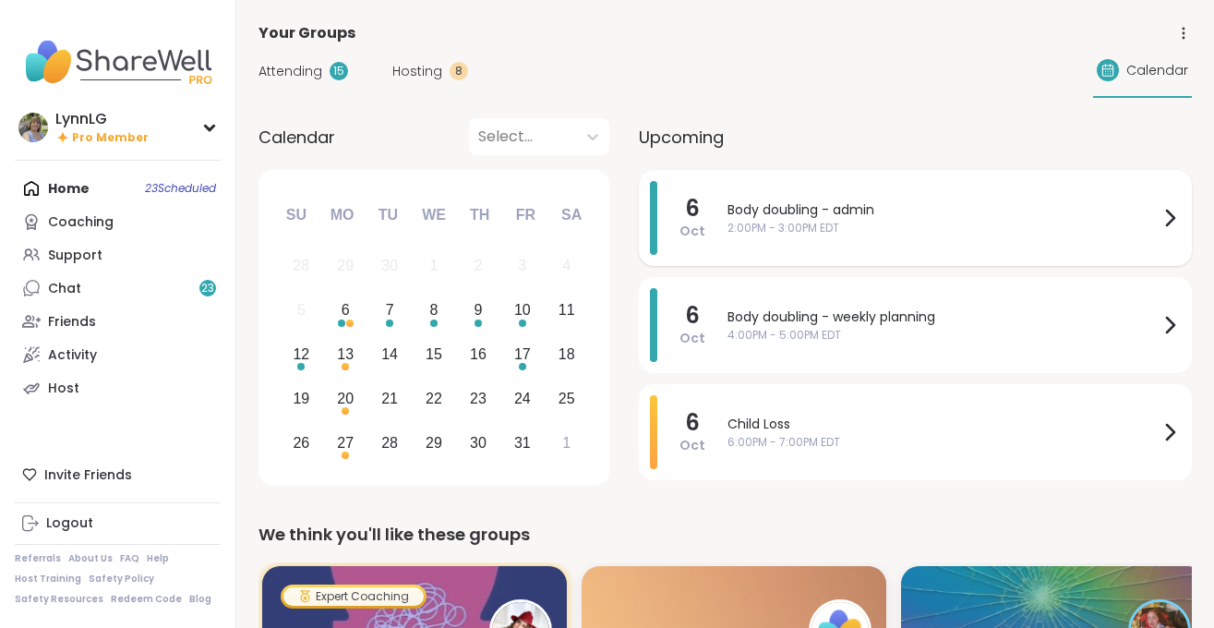
click at [928, 212] on span "Body doubling - admin" at bounding box center [942, 209] width 431 height 19
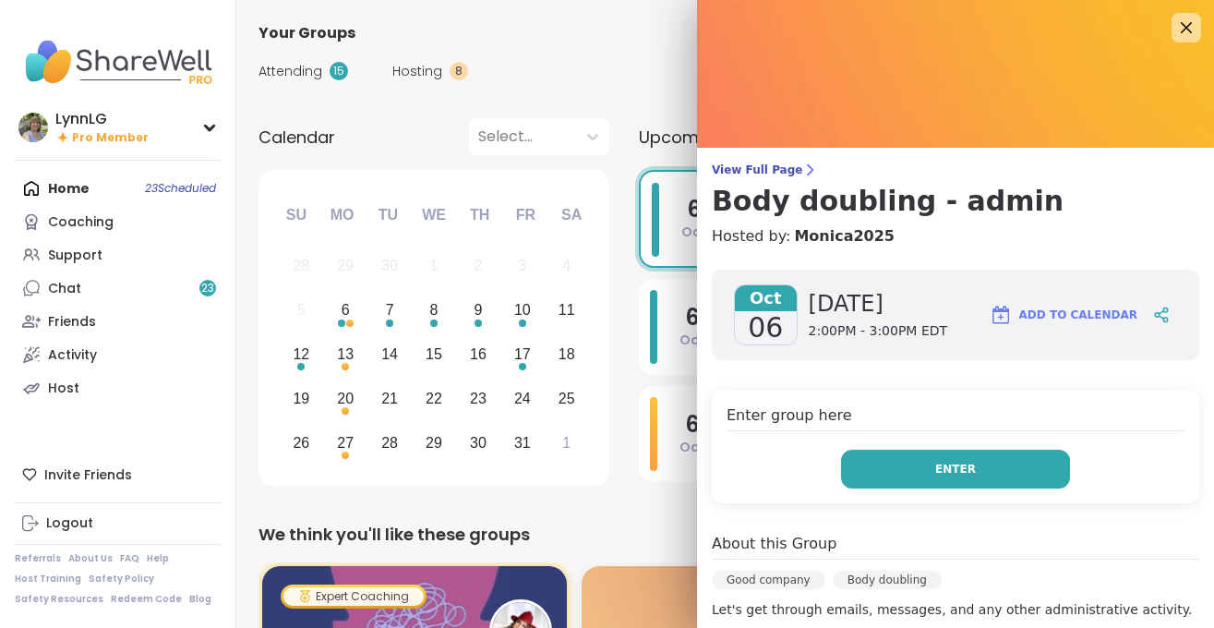
click at [939, 476] on button "Enter" at bounding box center [955, 468] width 229 height 39
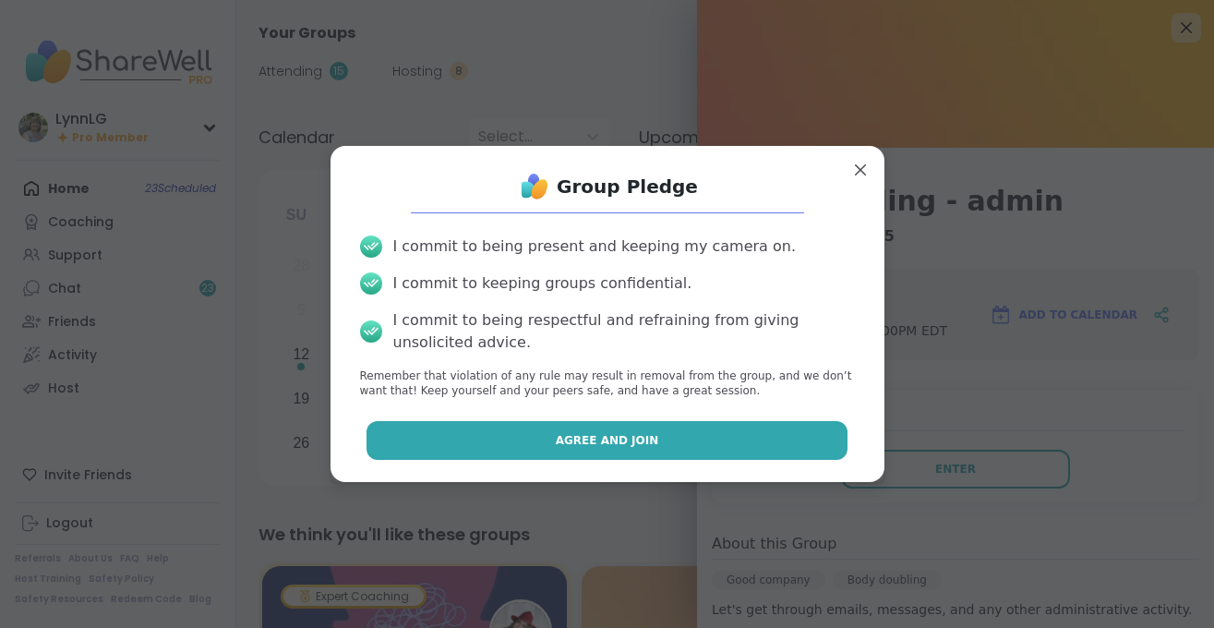
click at [664, 441] on button "Agree and Join" at bounding box center [606, 440] width 481 height 39
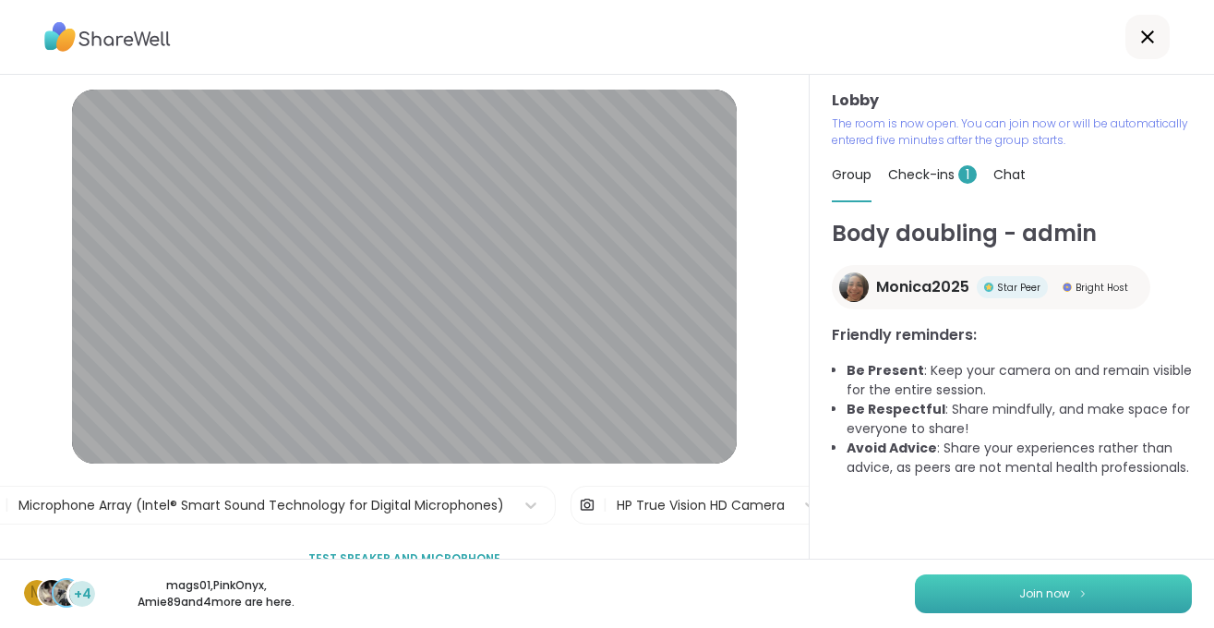
click at [963, 591] on button "Join now" at bounding box center [1053, 593] width 277 height 39
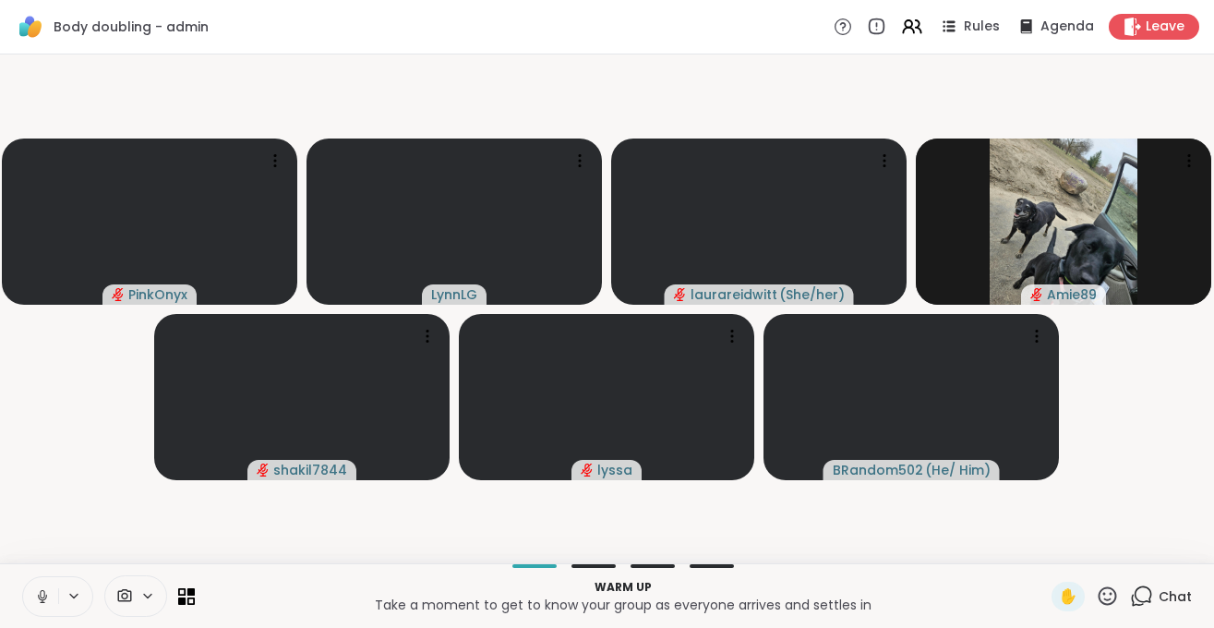
click at [38, 604] on icon at bounding box center [42, 596] width 17 height 17
click at [1188, 592] on span "Chat" at bounding box center [1174, 596] width 33 height 18
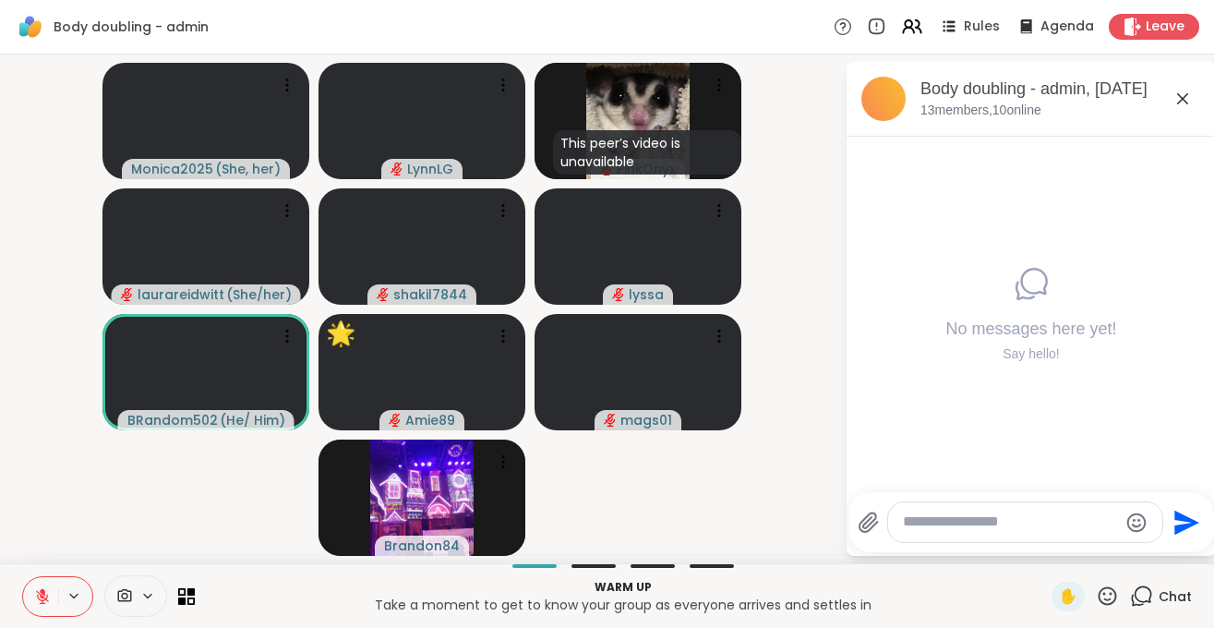
click at [986, 517] on textarea "Type your message" at bounding box center [1010, 521] width 215 height 19
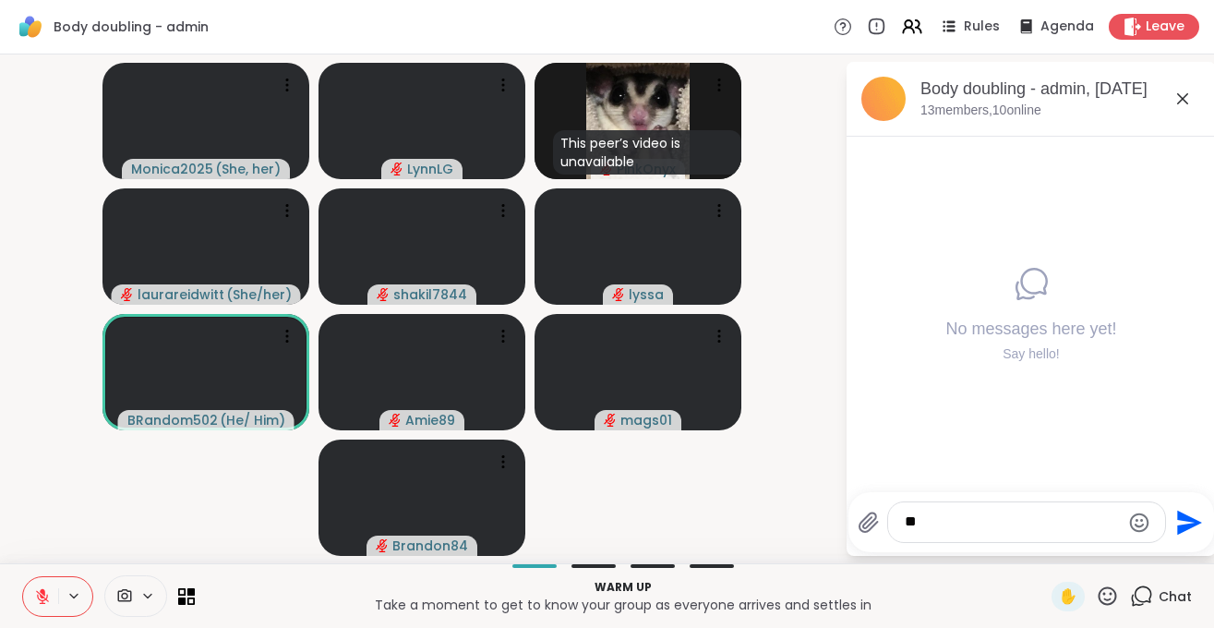
type textarea "*"
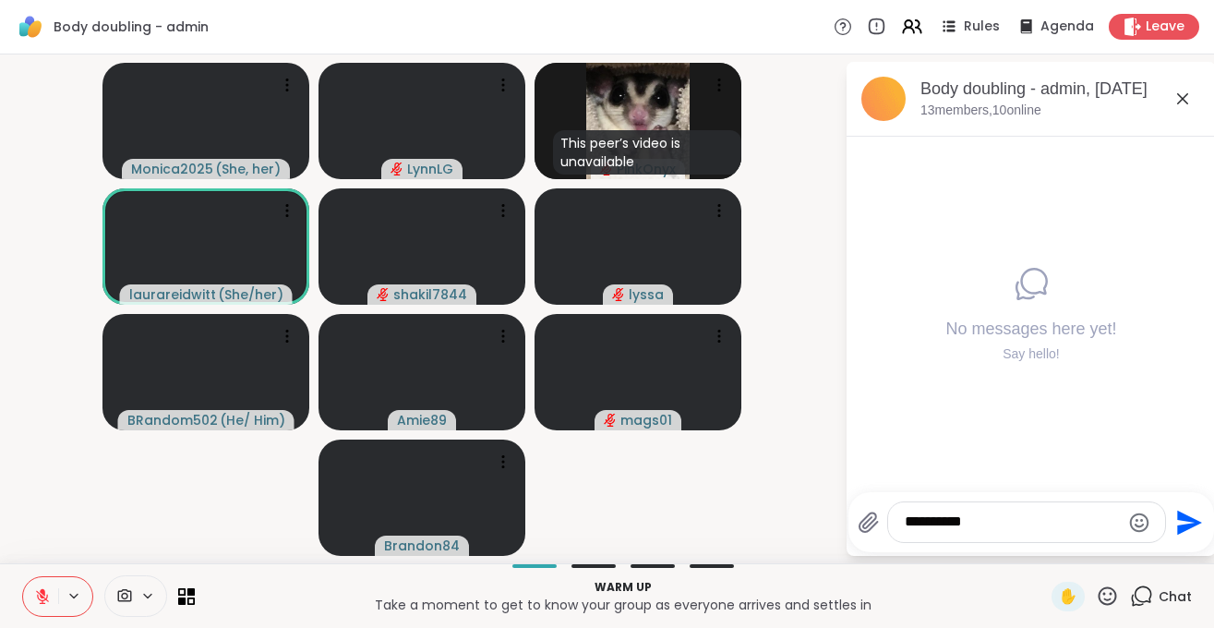
click at [1110, 603] on icon at bounding box center [1106, 595] width 23 height 23
click at [987, 614] on div "Warm up Take a moment to get to know your group as everyone arrives and settles…" at bounding box center [623, 596] width 834 height 42
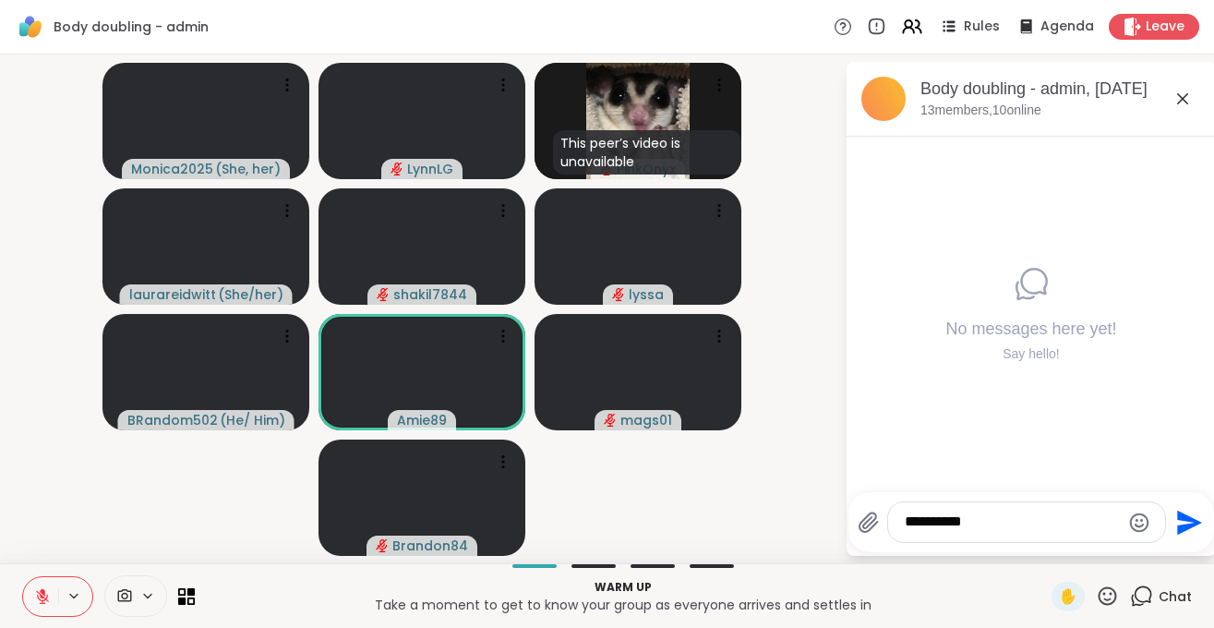
click at [1136, 525] on icon "Emoji picker" at bounding box center [1139, 522] width 22 height 22
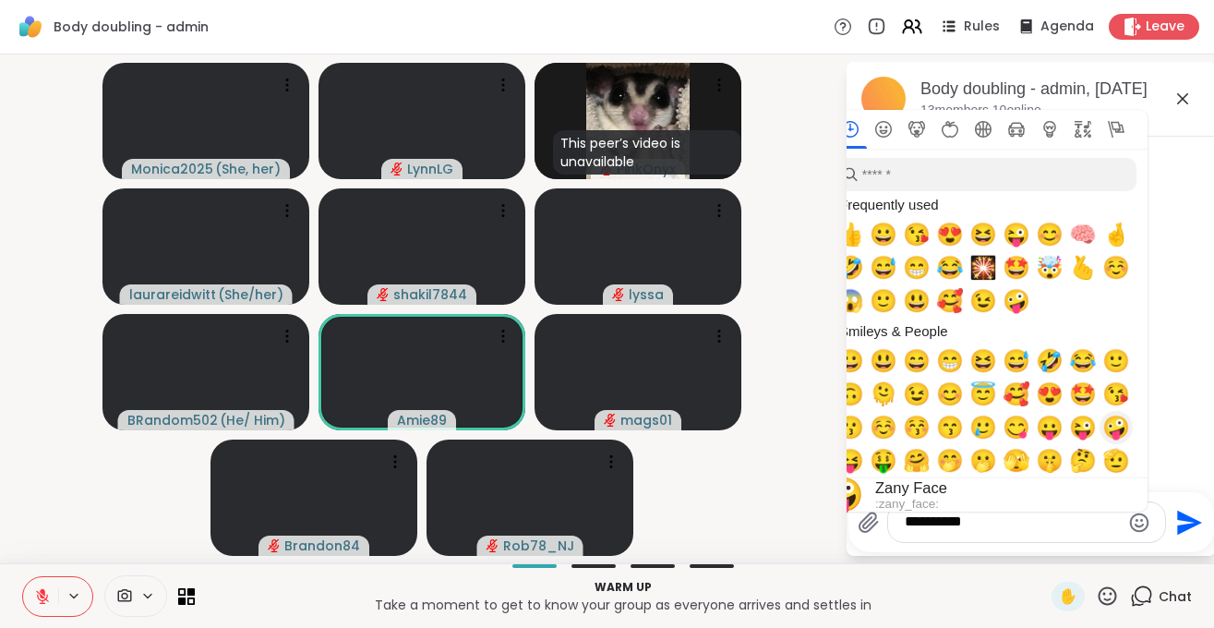
click at [1122, 420] on span "🤪" at bounding box center [1116, 427] width 28 height 26
click at [943, 368] on span "😁" at bounding box center [950, 361] width 28 height 26
type textarea "**********"
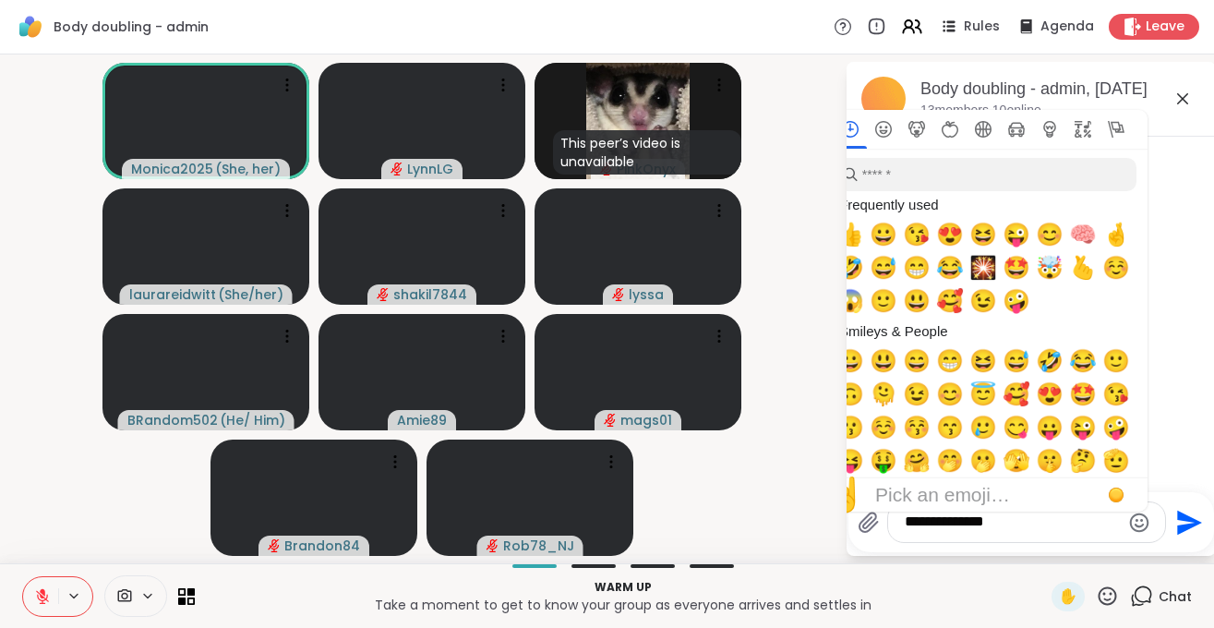
click at [1187, 520] on icon "Send" at bounding box center [1189, 521] width 25 height 25
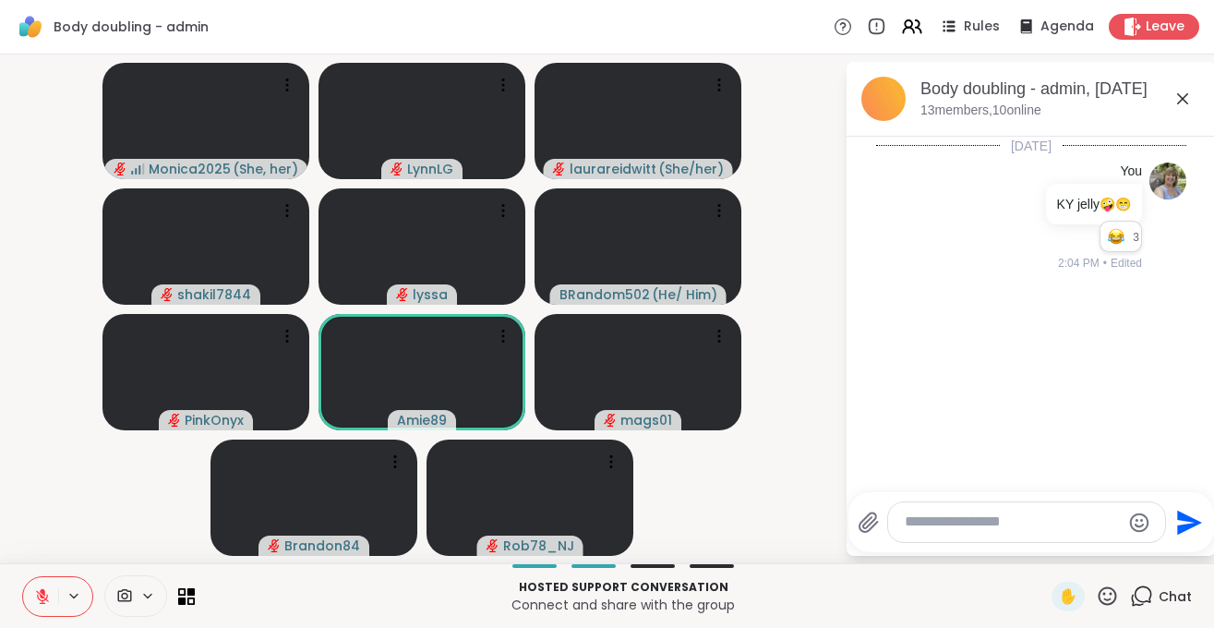
scroll to position [4, 0]
click at [800, 515] on video-player-container "Monica2025 ( She, her ) [PERSON_NAME] ( She/her ) shakil7844 lyssa BRandom502 (…" at bounding box center [422, 309] width 822 height 494
click at [970, 524] on textarea "Type your message" at bounding box center [1011, 521] width 215 height 19
type textarea "*"
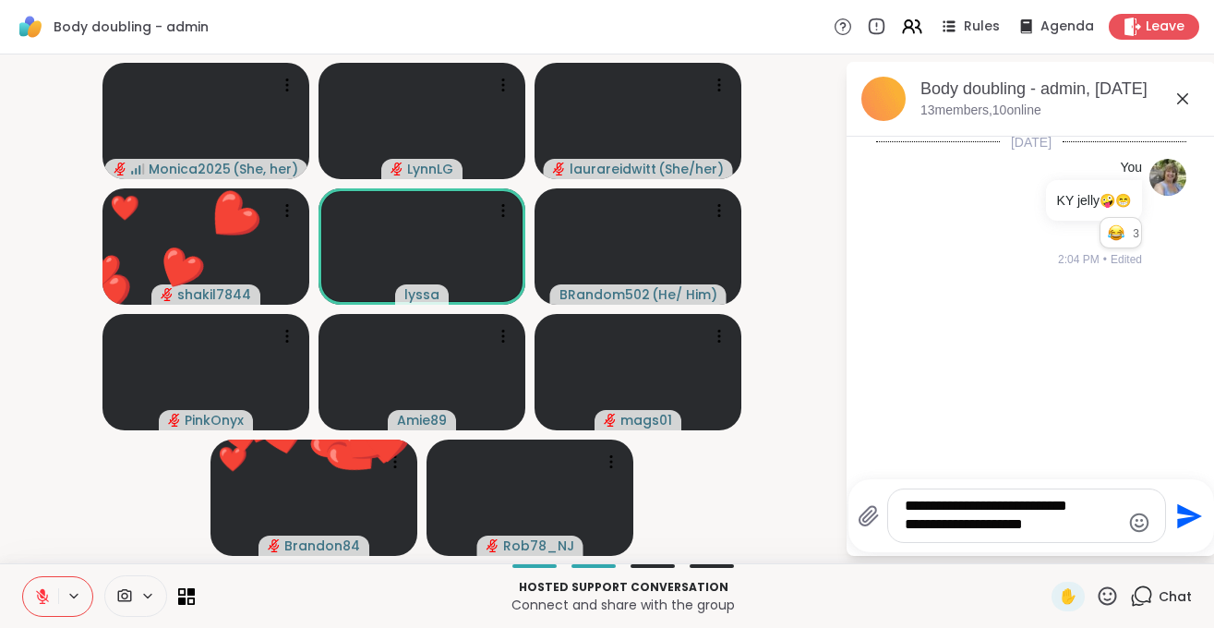
type textarea "**********"
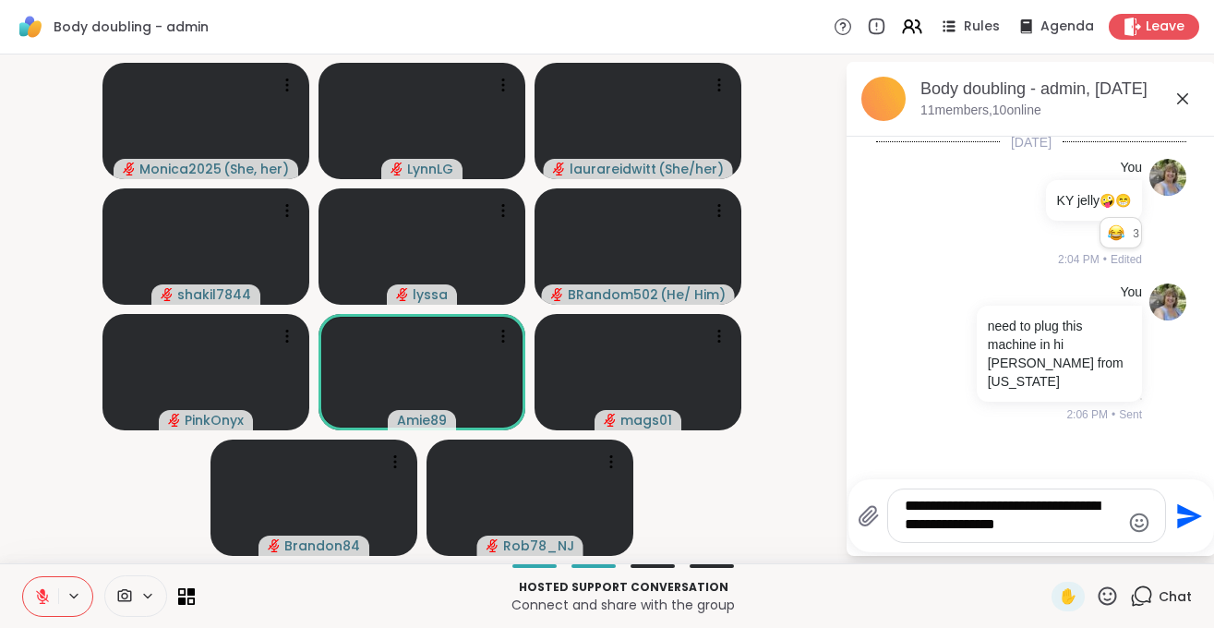
type textarea "**********"
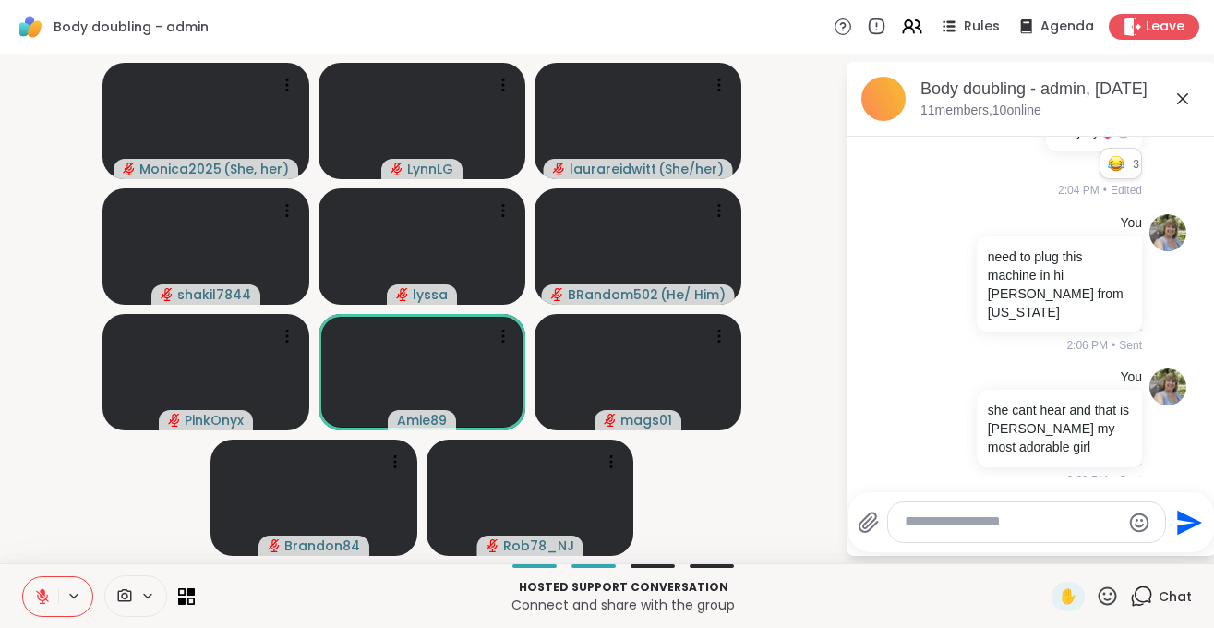
click at [37, 594] on icon at bounding box center [42, 596] width 17 height 17
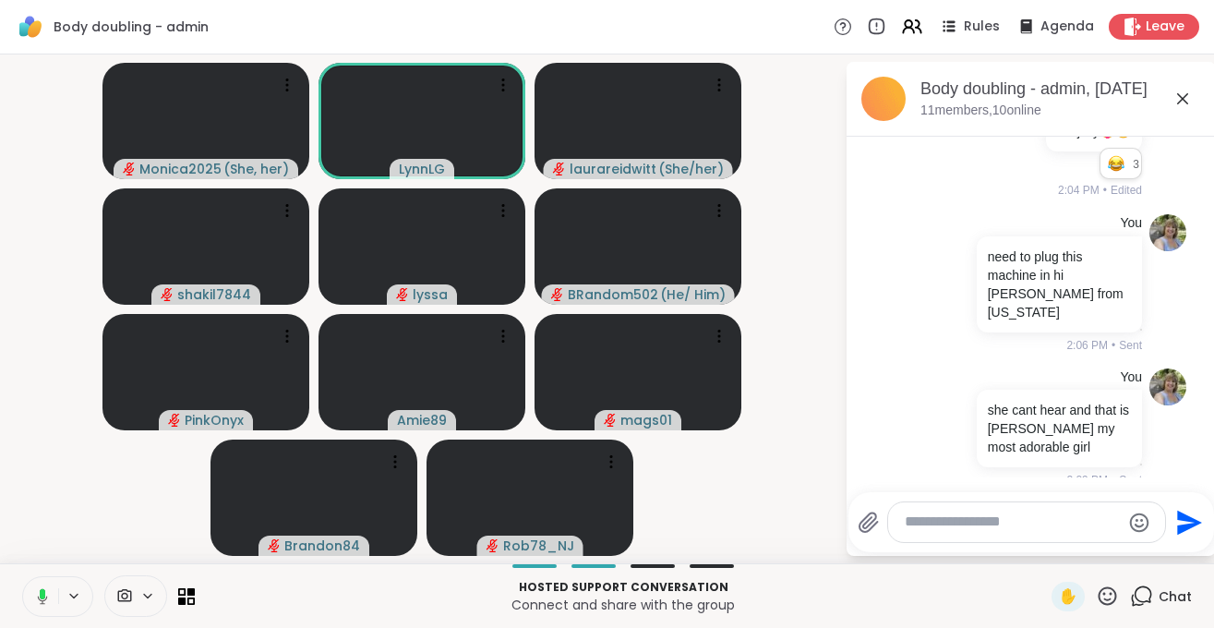
click at [42, 598] on icon at bounding box center [43, 593] width 6 height 10
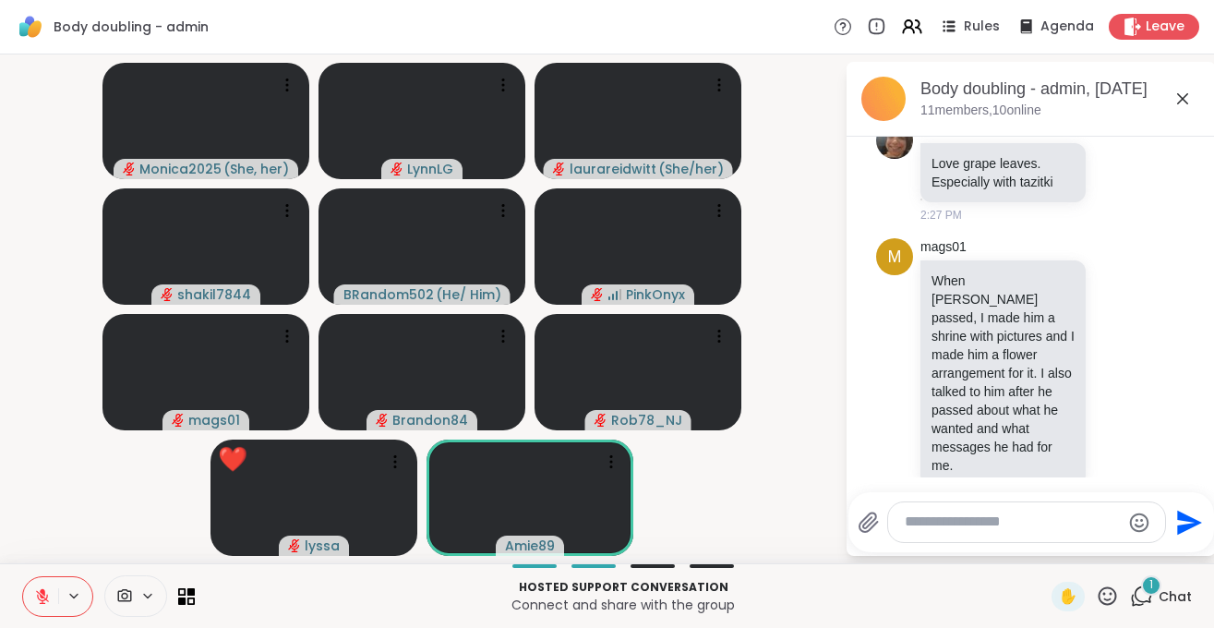
scroll to position [1180, 0]
